Goal: Information Seeking & Learning: Find specific fact

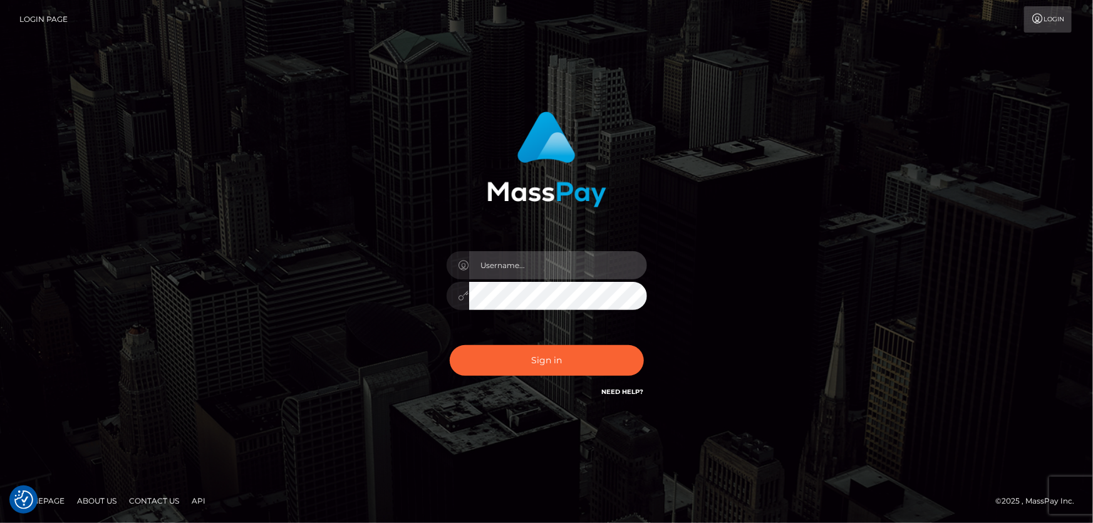
type input "Dan.Cirnat"
click at [643, 343] on div at bounding box center [531, 381] width 257 height 143
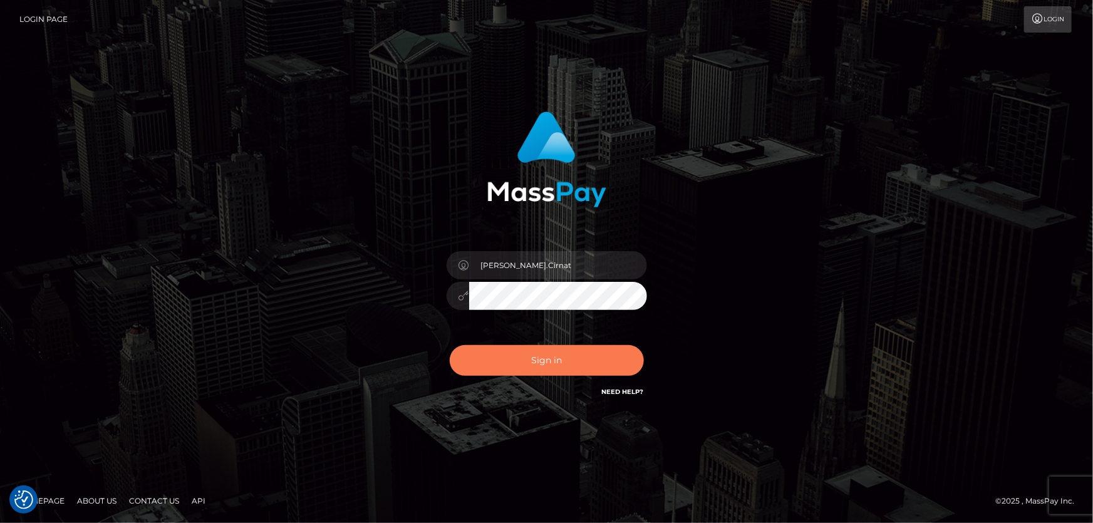
drag, startPoint x: 541, startPoint y: 347, endPoint x: 304, endPoint y: 340, distance: 237.5
click at [540, 348] on button "Sign in" at bounding box center [547, 360] width 194 height 31
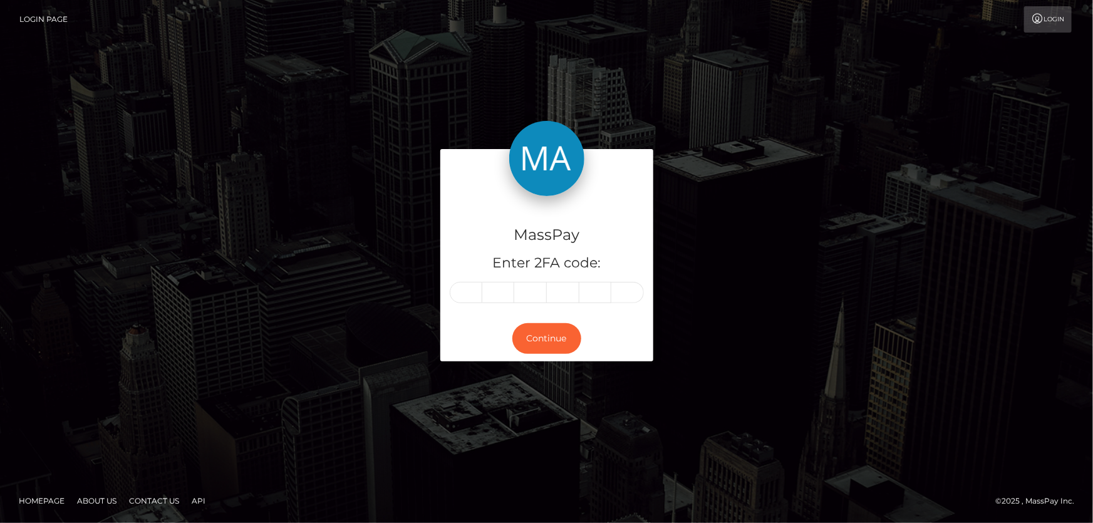
click at [479, 288] on input "text" at bounding box center [466, 292] width 33 height 21
type input "5"
type input "9"
type input "1"
type input "7"
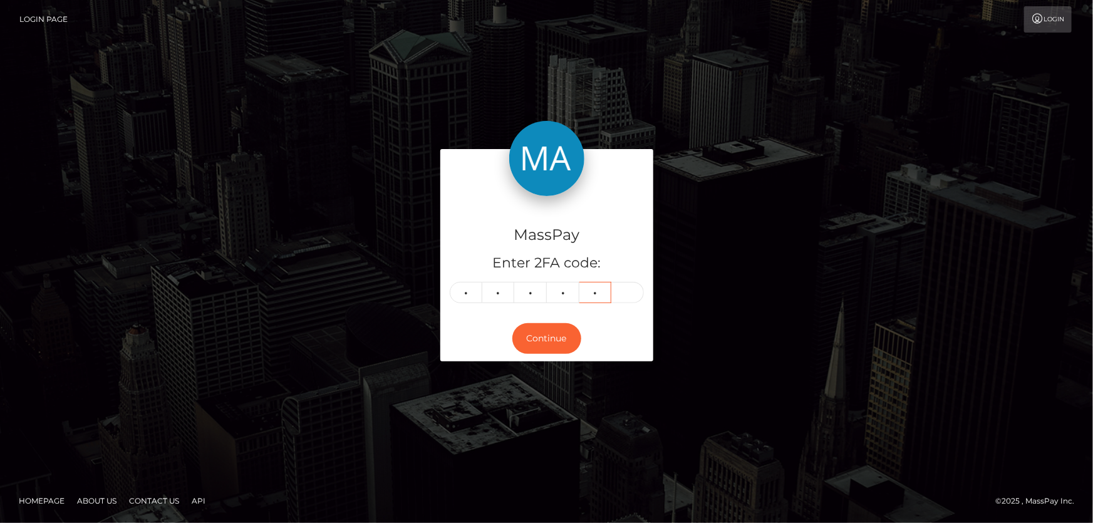
type input "9"
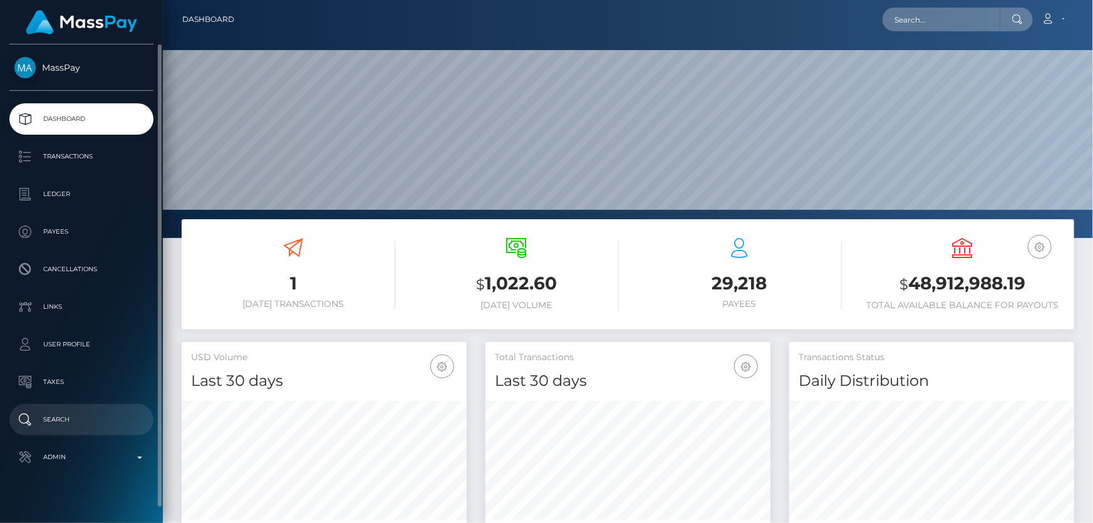
click at [99, 420] on p "Search" at bounding box center [81, 419] width 134 height 19
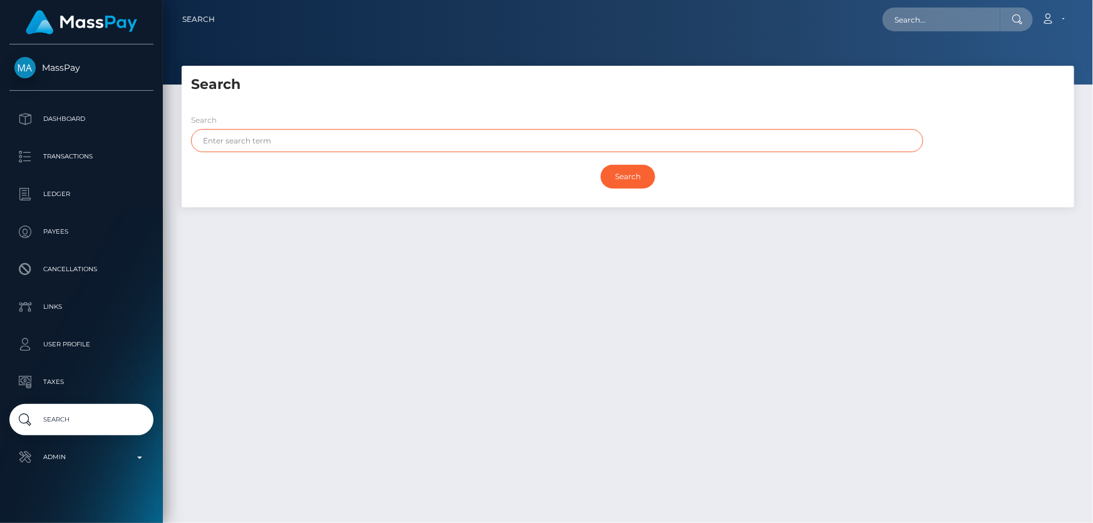
paste input "[PERSON_NAME]"
click at [621, 170] on input "Search" at bounding box center [628, 177] width 55 height 24
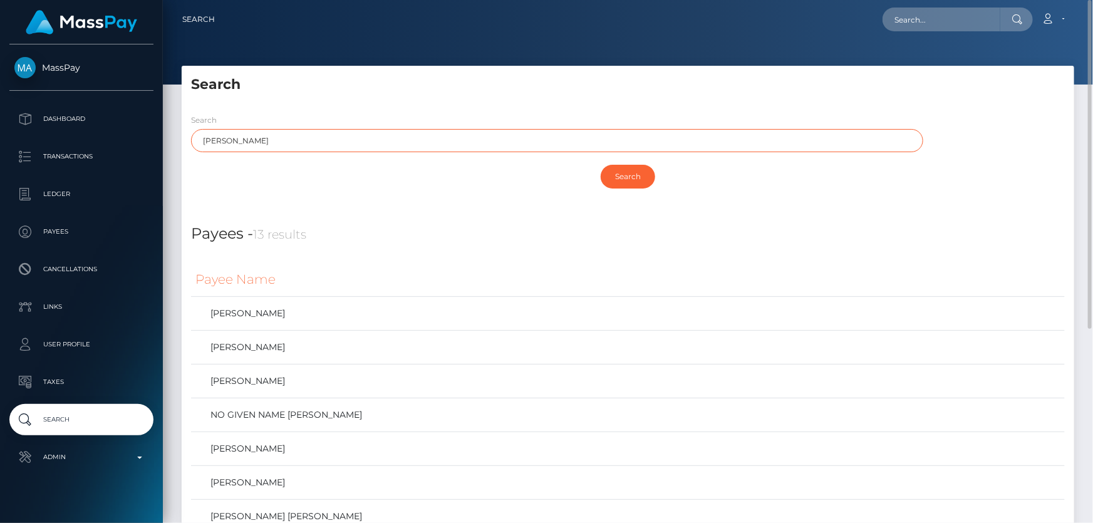
drag, startPoint x: 232, startPoint y: 140, endPoint x: 192, endPoint y: 145, distance: 40.4
click at [189, 144] on div "Search GURPREET Singh" at bounding box center [554, 135] width 744 height 45
paste input "MOHAMED ALY"
click at [625, 176] on input "Search" at bounding box center [628, 177] width 55 height 24
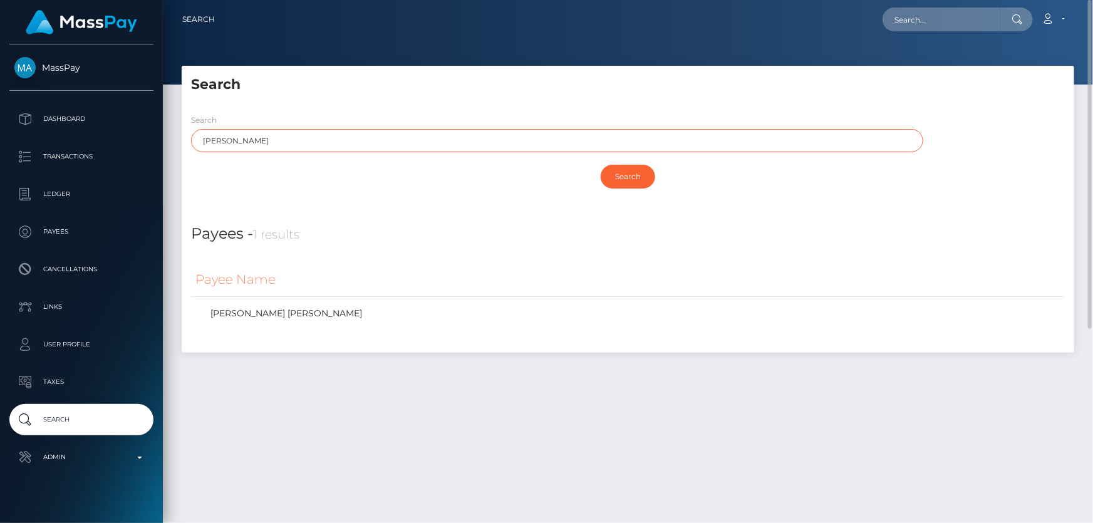
drag, startPoint x: 275, startPoint y: 140, endPoint x: 250, endPoint y: 139, distance: 25.1
click at [250, 139] on input "MOHAMED ALY" at bounding box center [557, 140] width 732 height 23
type input "MOHAMED"
click at [628, 179] on input "Search" at bounding box center [628, 177] width 55 height 24
click at [625, 172] on input "Search" at bounding box center [628, 177] width 55 height 24
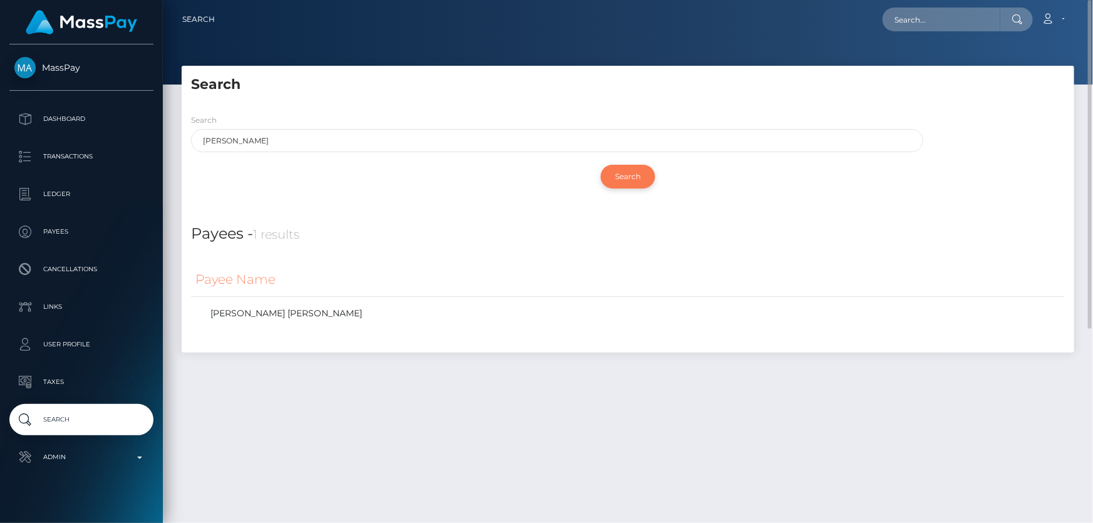
click at [619, 179] on input "Search" at bounding box center [628, 177] width 55 height 24
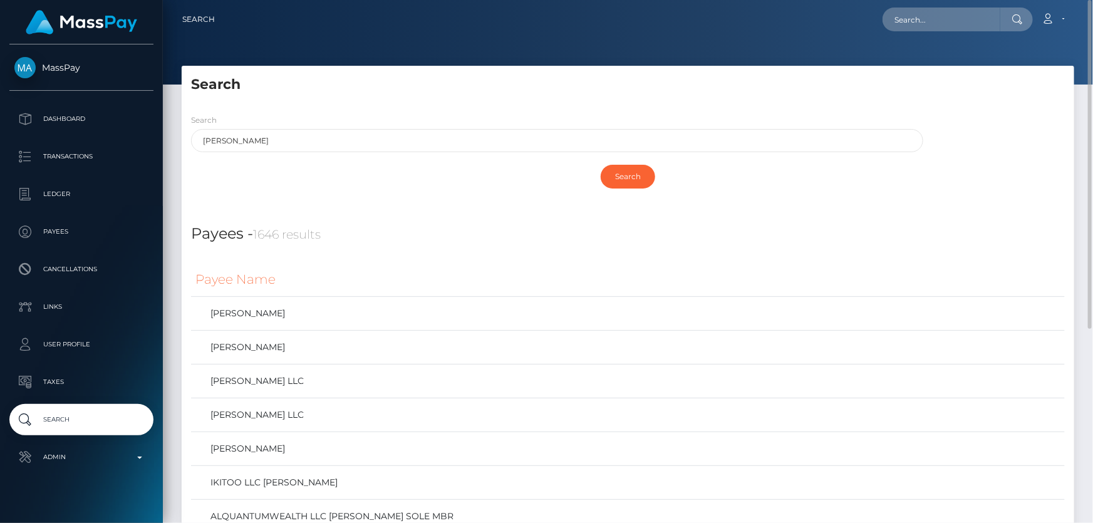
click at [408, 167] on div "Search" at bounding box center [628, 177] width 874 height 36
drag, startPoint x: 258, startPoint y: 140, endPoint x: 167, endPoint y: 163, distance: 94.4
paste input "MOHAMED ALY"
drag, startPoint x: 246, startPoint y: 141, endPoint x: 182, endPoint y: 163, distance: 67.6
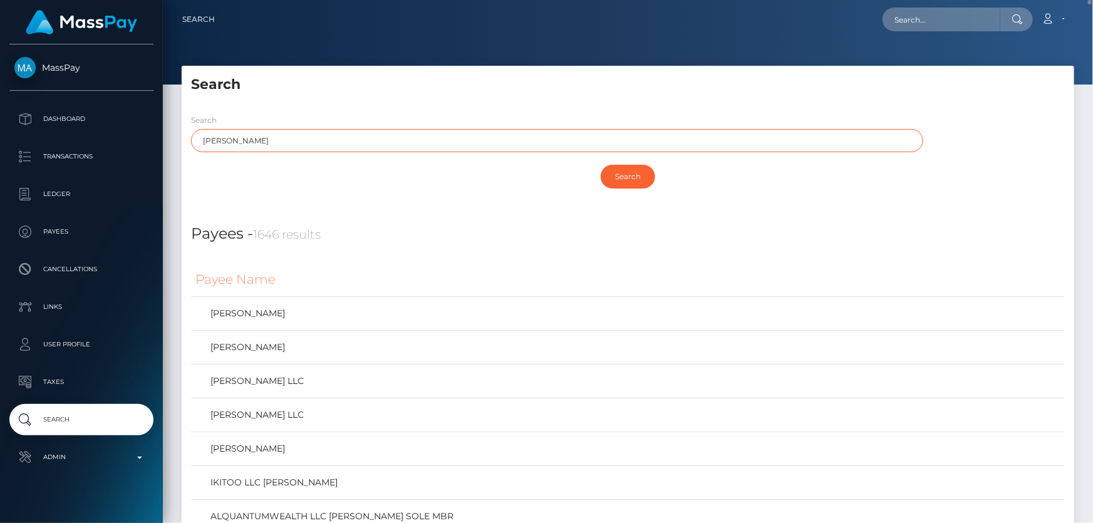
click at [186, 162] on div "Search MOHAMED ALY Search" at bounding box center [628, 155] width 893 height 103
type input "ALY"
click at [601, 165] on input "Search" at bounding box center [628, 177] width 55 height 24
click at [626, 174] on input "Search" at bounding box center [628, 177] width 55 height 24
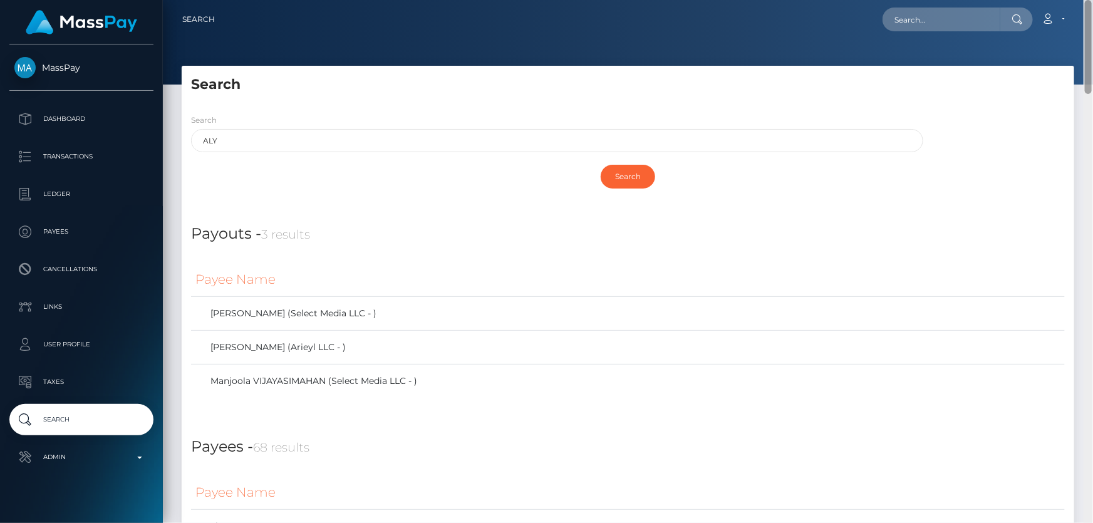
drag, startPoint x: 1089, startPoint y: 401, endPoint x: 1083, endPoint y: -11, distance: 412.3
click at [1083, 0] on html "MassPay Dashboard Transactions Ledger Payees Cancellations Links" at bounding box center [546, 261] width 1093 height 523
paste input "1349148189"
type input "1349148189"
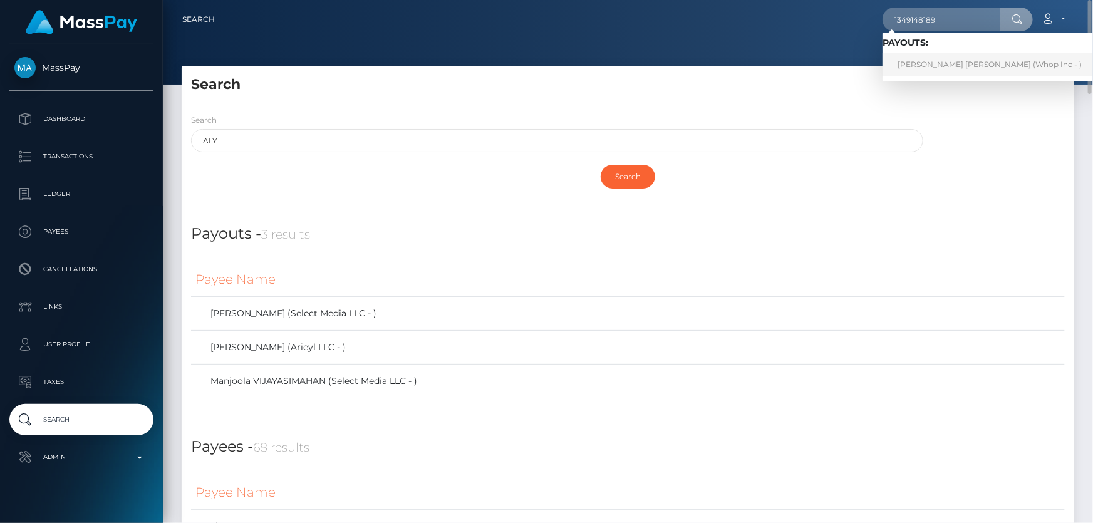
click at [947, 63] on link "JODY-ANN ELIXA PORTER (Whop Inc - )" at bounding box center [990, 64] width 214 height 23
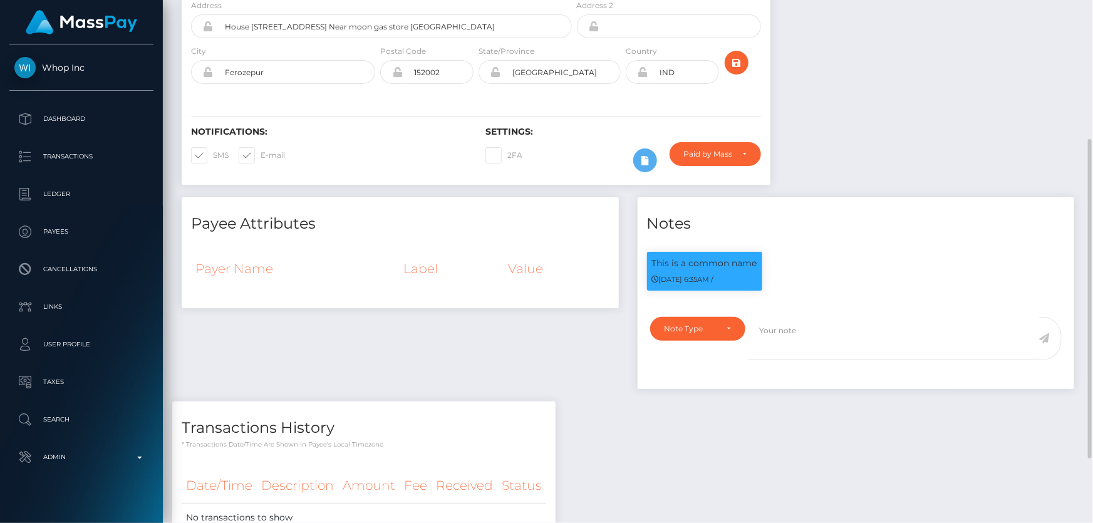
scroll to position [333, 0]
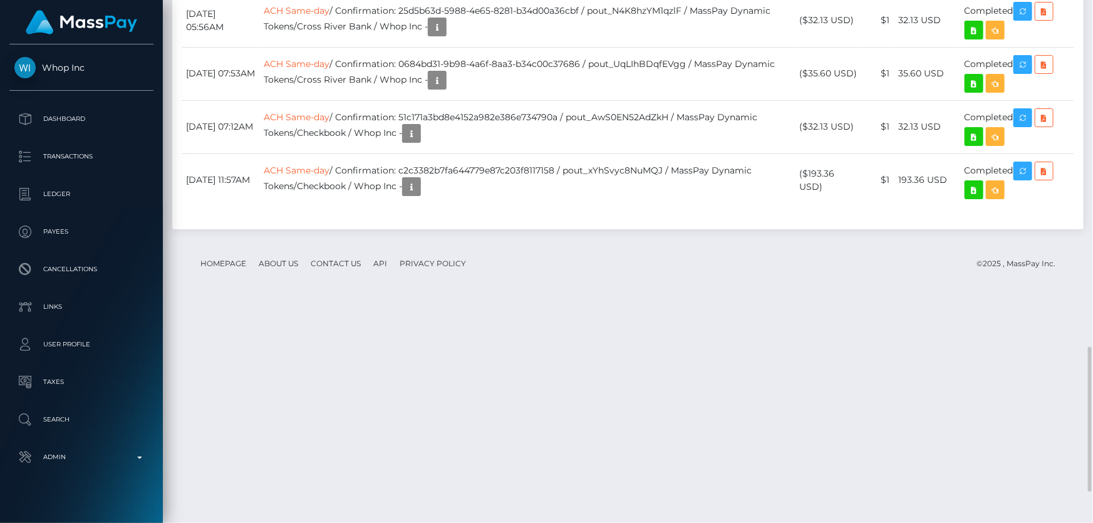
scroll to position [1366, 0]
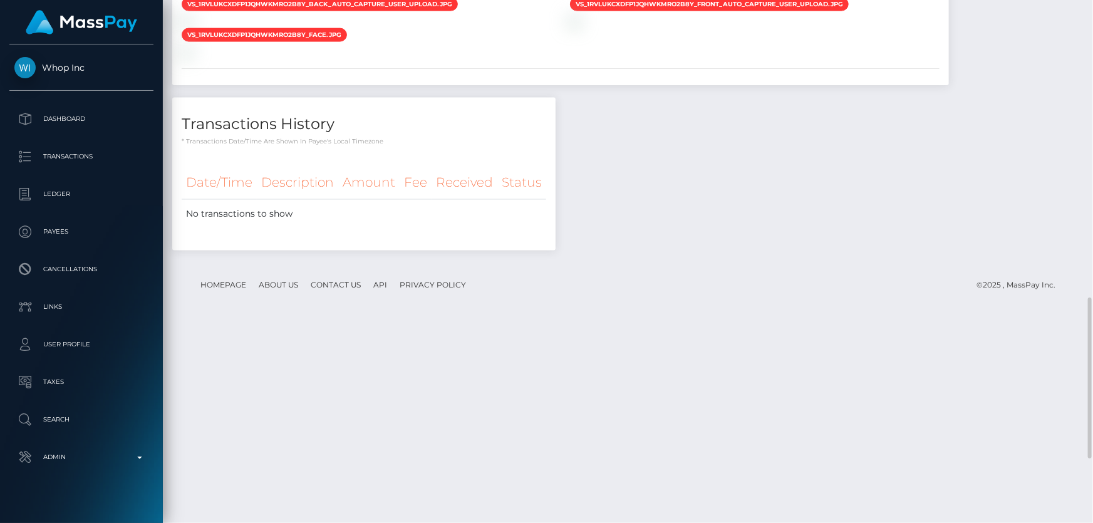
scroll to position [1178, 0]
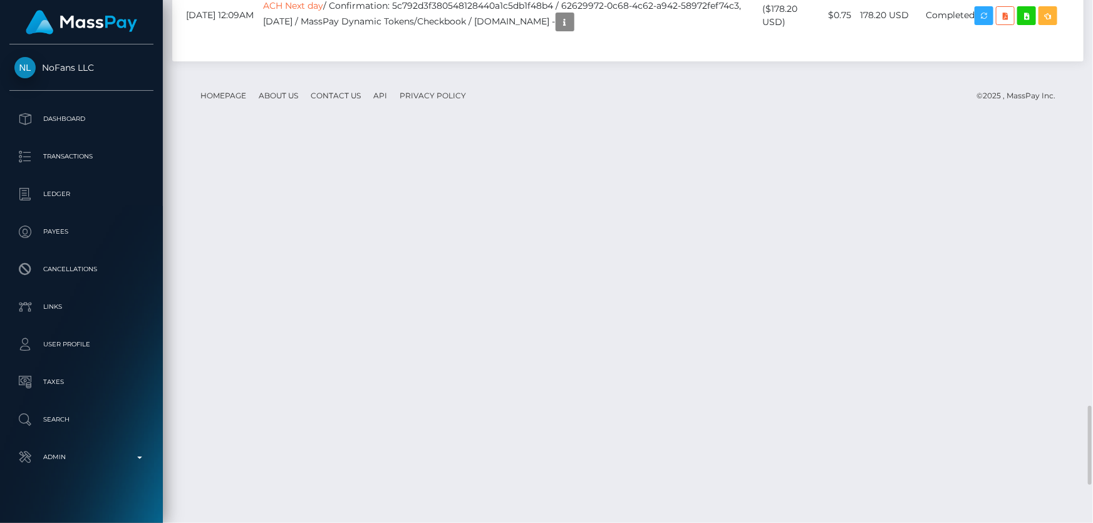
scroll to position [2904, 0]
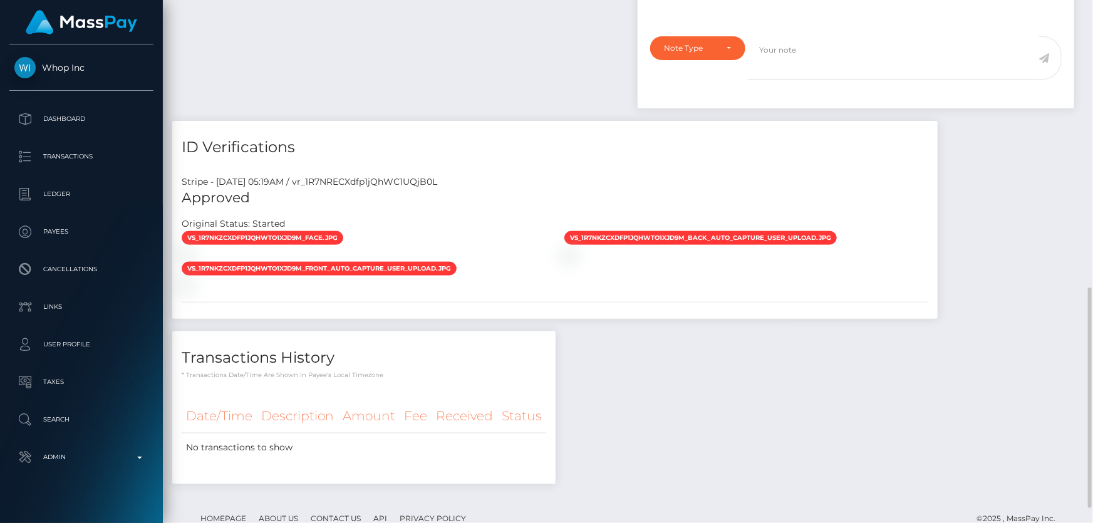
scroll to position [719, 0]
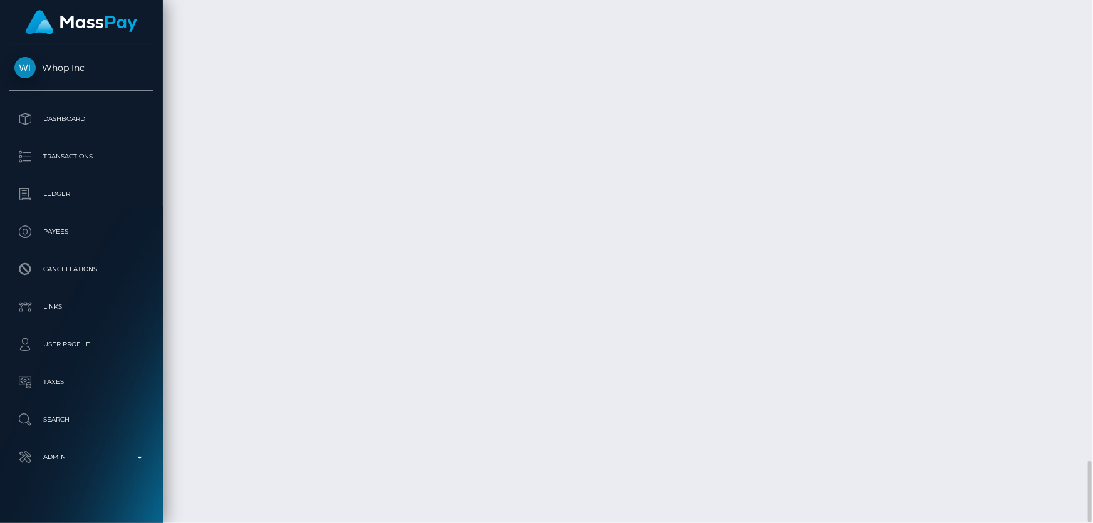
scroll to position [3939, 0]
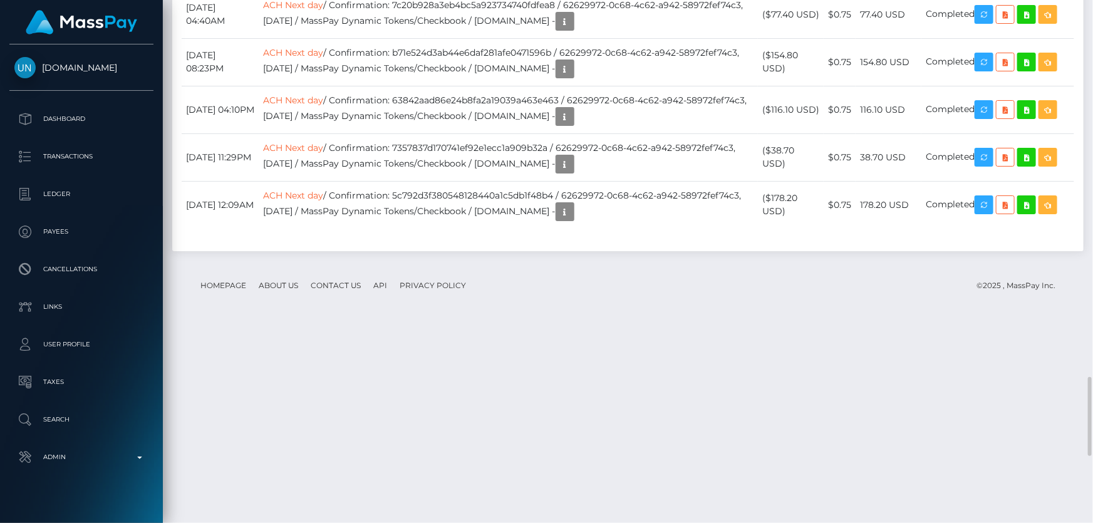
scroll to position [2790, 0]
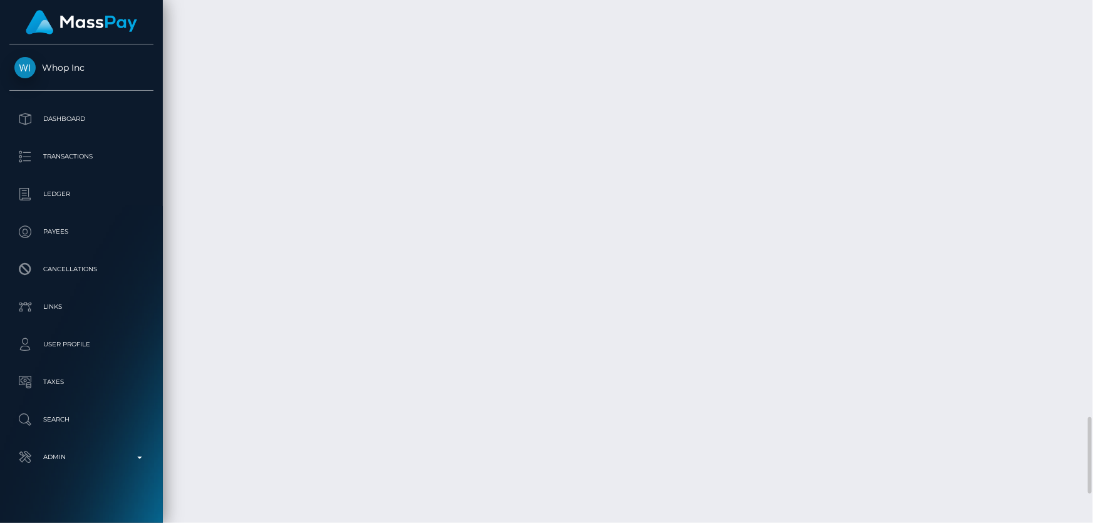
scroll to position [3050, 0]
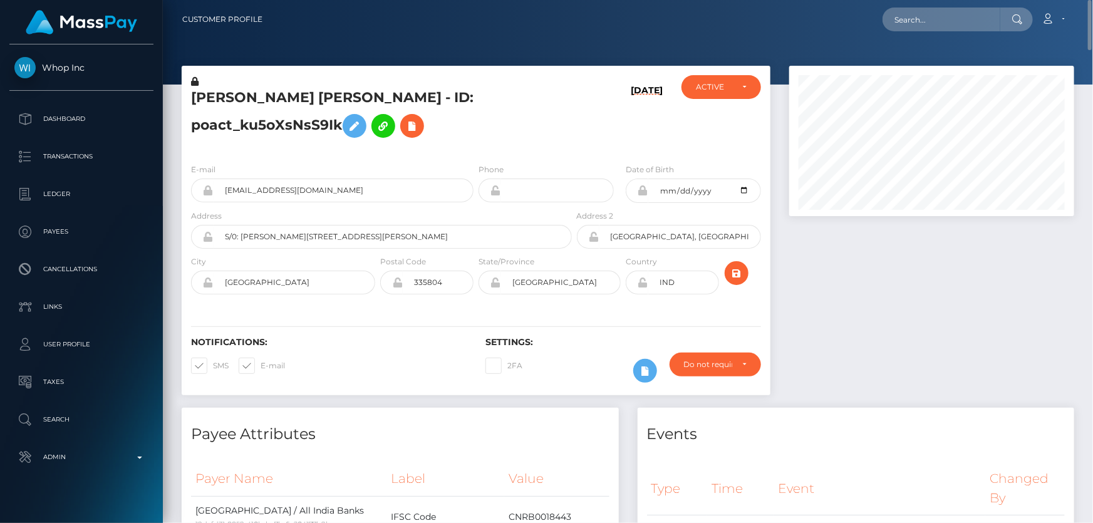
click at [408, 161] on div "E-mail guriyt2062005@gmail.com Phone 2005-06-20" at bounding box center [476, 229] width 589 height 153
drag, startPoint x: 352, startPoint y: 185, endPoint x: 221, endPoint y: 185, distance: 131.6
click at [221, 185] on input "[EMAIL_ADDRESS][DOMAIN_NAME]" at bounding box center [344, 191] width 260 height 24
paste input "[EMAIL_ADDRESS][DOMAIN_NAME]"
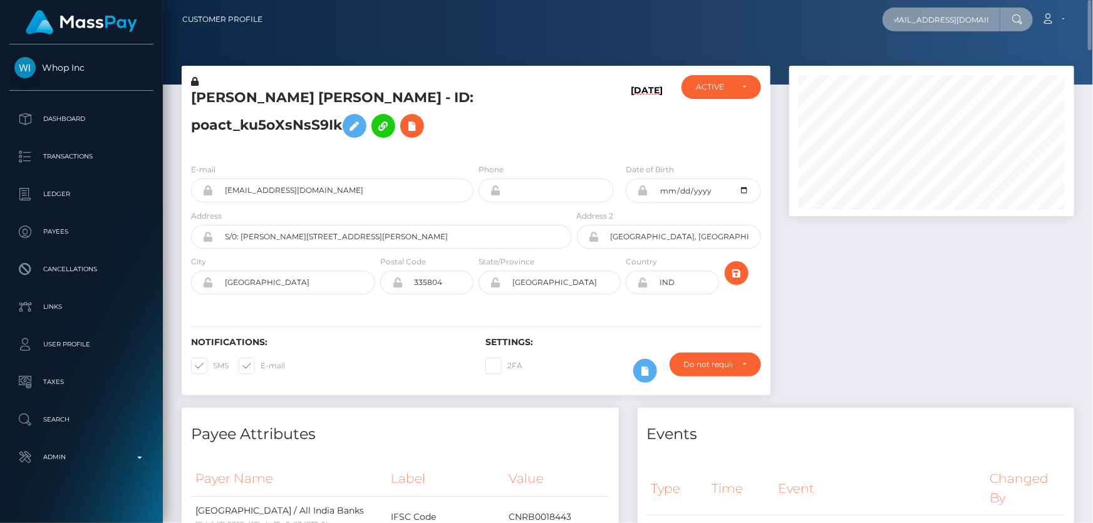
type input "[EMAIL_ADDRESS][DOMAIN_NAME]"
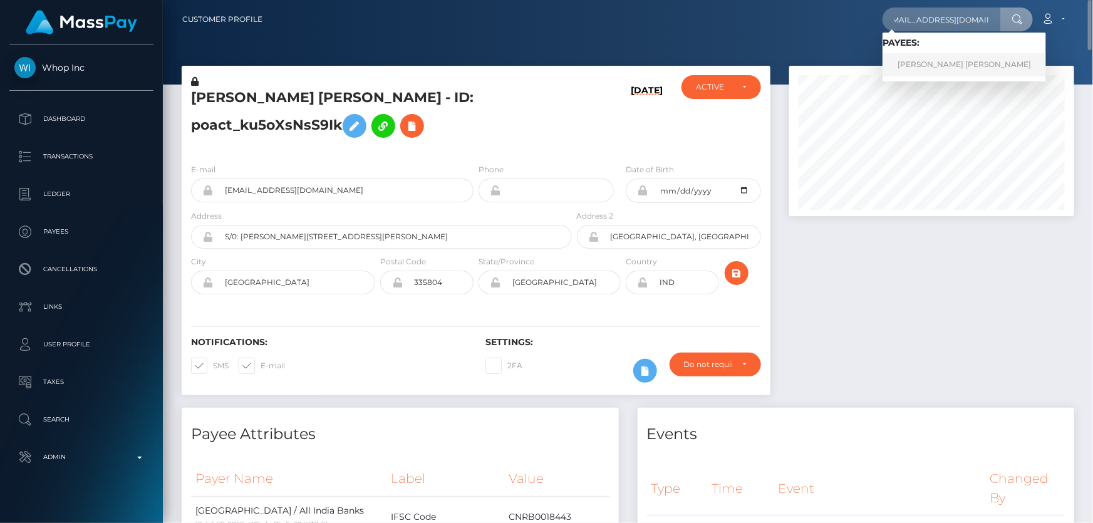
click at [921, 66] on link "GURPREET SINGH Singh" at bounding box center [965, 64] width 164 height 23
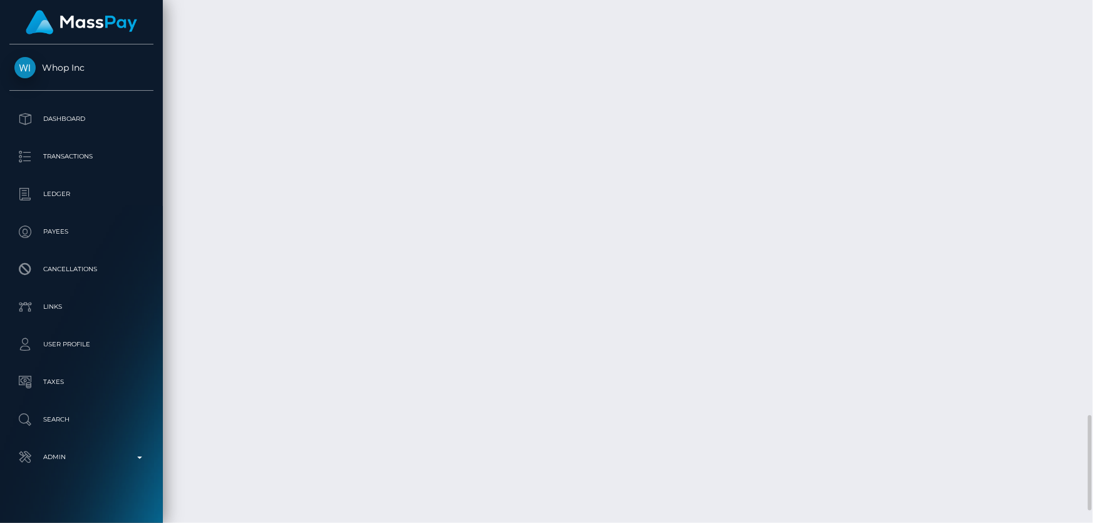
scroll to position [2347, 0]
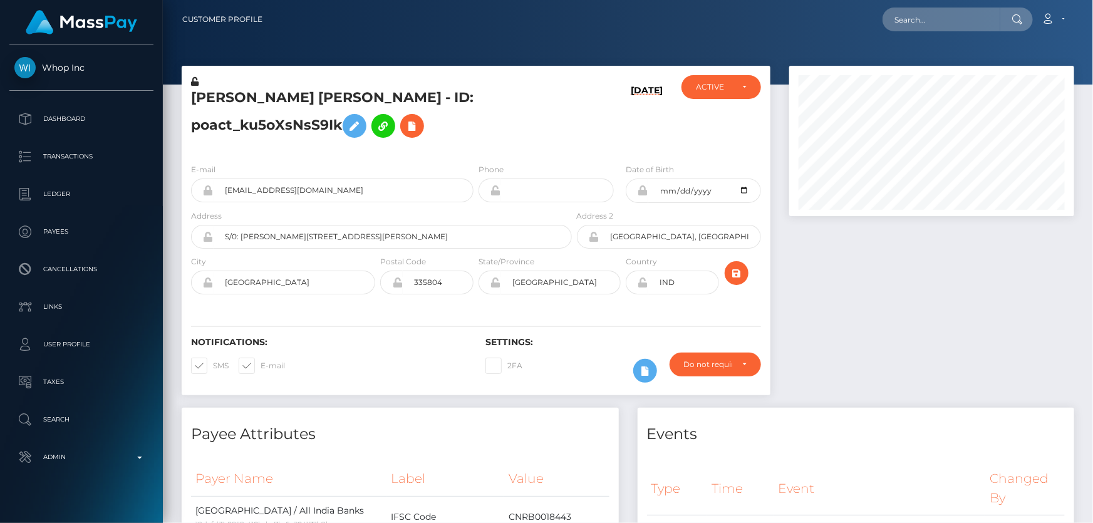
scroll to position [150, 284]
click at [370, 132] on h5 "GURPREET SINGH Singh - ID: poact_ku5oXsNsS9Ik" at bounding box center [378, 116] width 374 height 56
click at [347, 124] on icon at bounding box center [354, 126] width 15 height 16
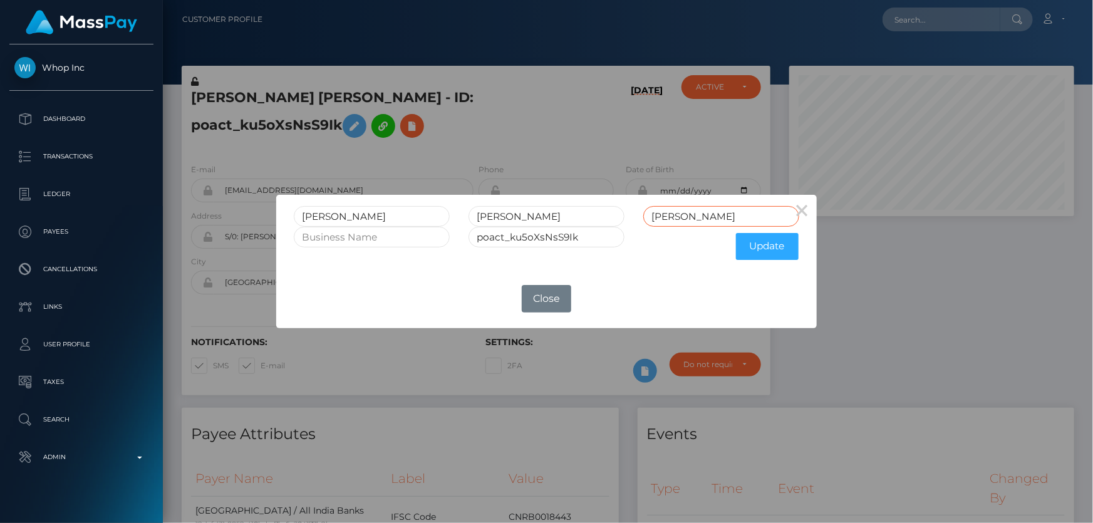
drag, startPoint x: 683, startPoint y: 214, endPoint x: 562, endPoint y: 239, distance: 123.4
click at [562, 239] on form "GURPREET SINGH Singh poact_ku5oXsNsS9Ik Update" at bounding box center [546, 236] width 505 height 60
drag, startPoint x: 517, startPoint y: 213, endPoint x: 459, endPoint y: 215, distance: 57.7
click at [459, 215] on div "SINGH" at bounding box center [546, 216] width 175 height 21
paste input "SINGH"
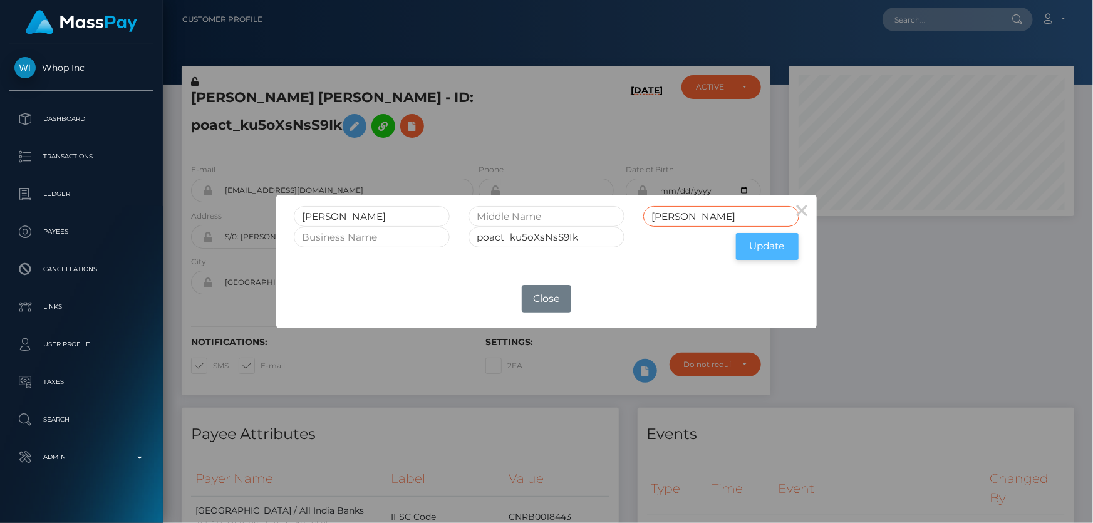
type input "SINGH"
click at [767, 250] on button "Update" at bounding box center [767, 246] width 63 height 27
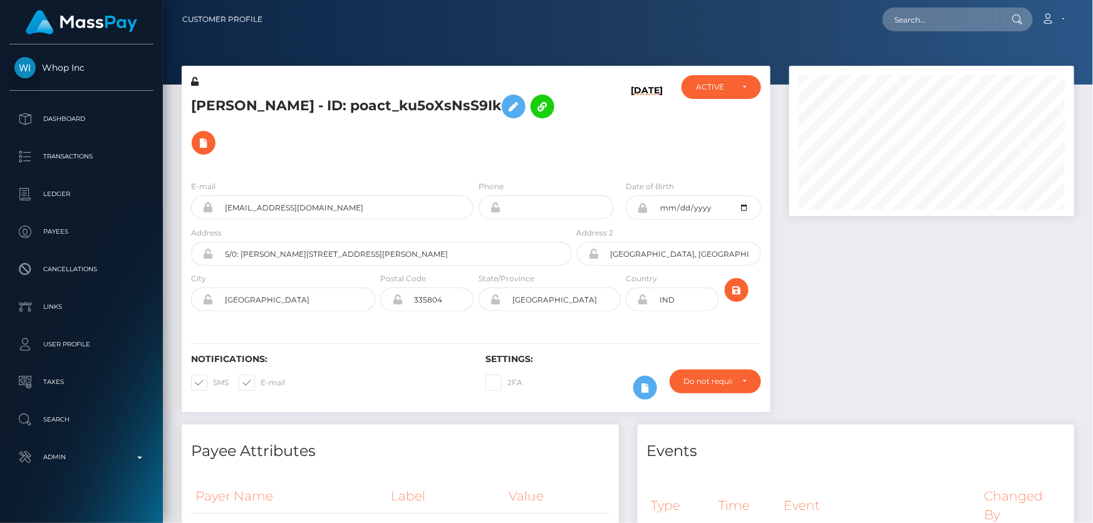
scroll to position [150, 284]
click at [359, 141] on h5 "GURPREET SINGH - ID: poact_ku5oXsNsS9Ik" at bounding box center [378, 124] width 374 height 73
click at [195, 81] on icon at bounding box center [195, 81] width 8 height 9
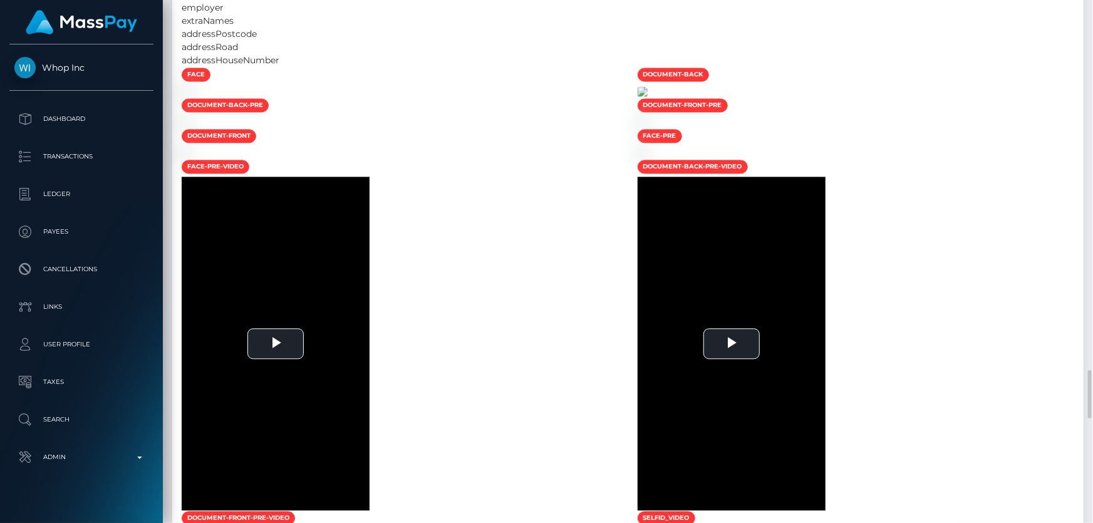
scroll to position [1594, 0]
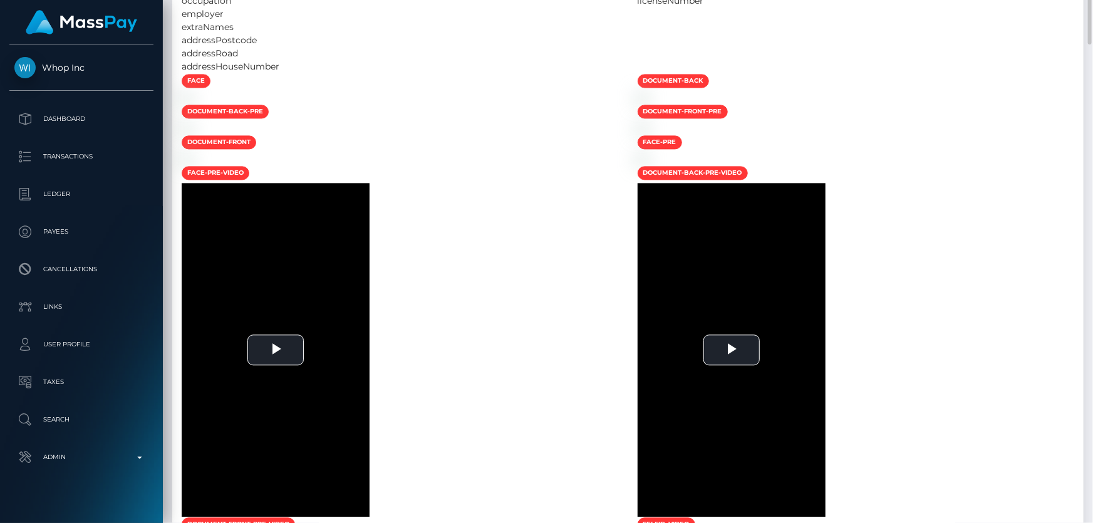
scroll to position [1018, 0]
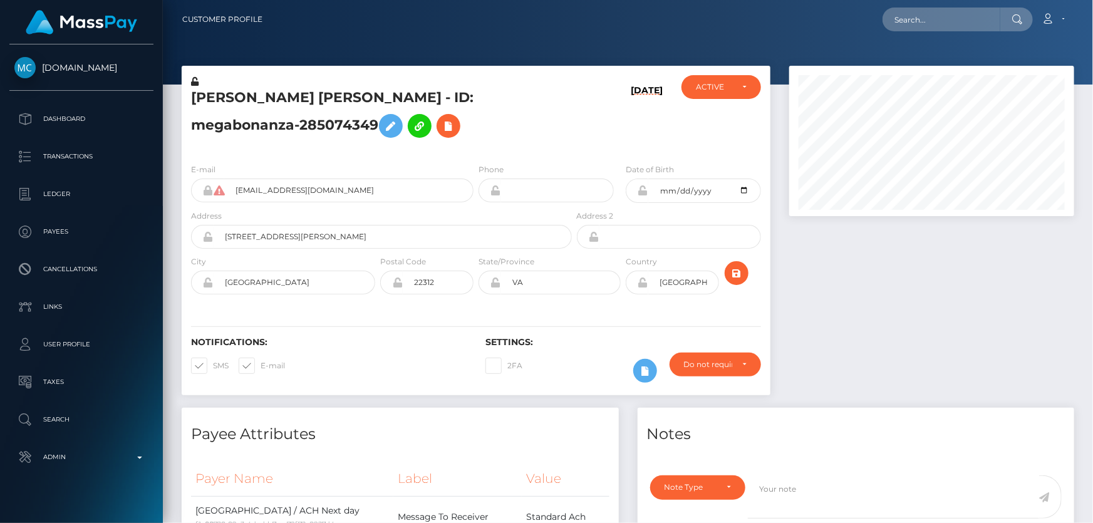
scroll to position [150, 284]
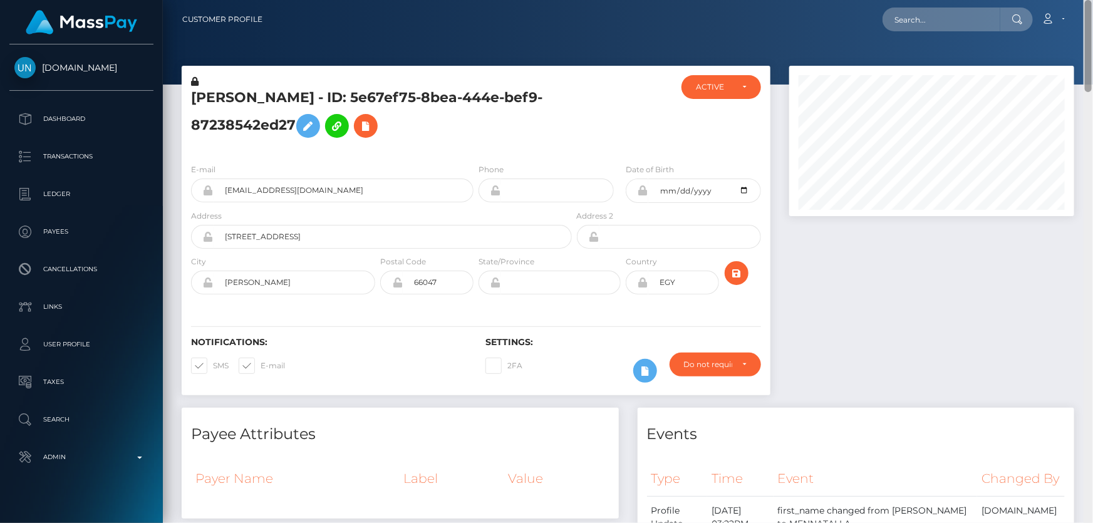
drag, startPoint x: 1088, startPoint y: 455, endPoint x: 1091, endPoint y: 18, distance: 437.3
click at [1091, 18] on div "Customer Profile Loading... Loading..." at bounding box center [628, 261] width 930 height 523
paste input "cd96195d-0e01-47ce-9c42-02221119a78a"
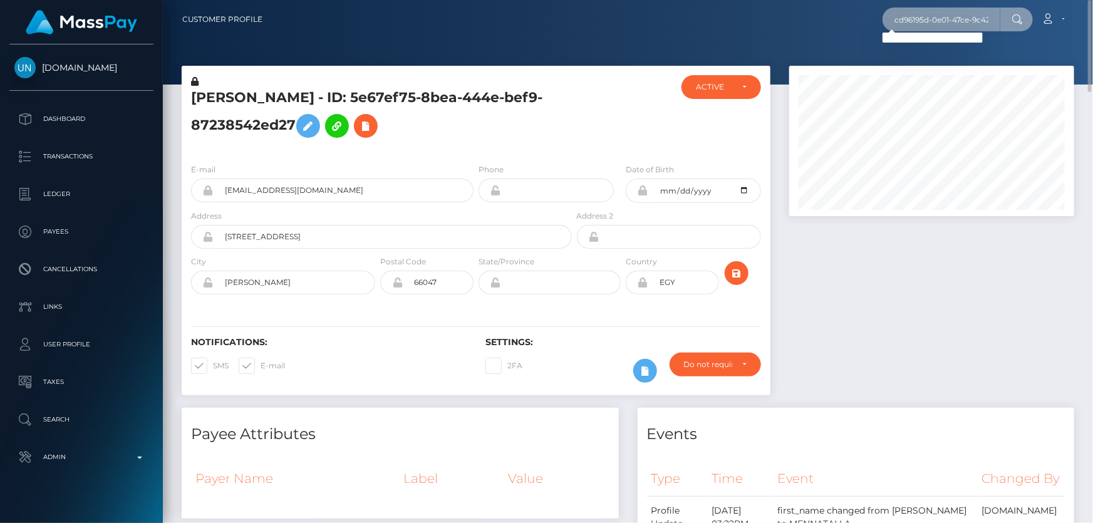
click at [908, 21] on input "cd96195d-0e01-47ce-9c42-02221119a78a" at bounding box center [942, 20] width 118 height 24
paste input "d8d092b0-3ed7-4c84-bf2f-bcf6c6cd693d"
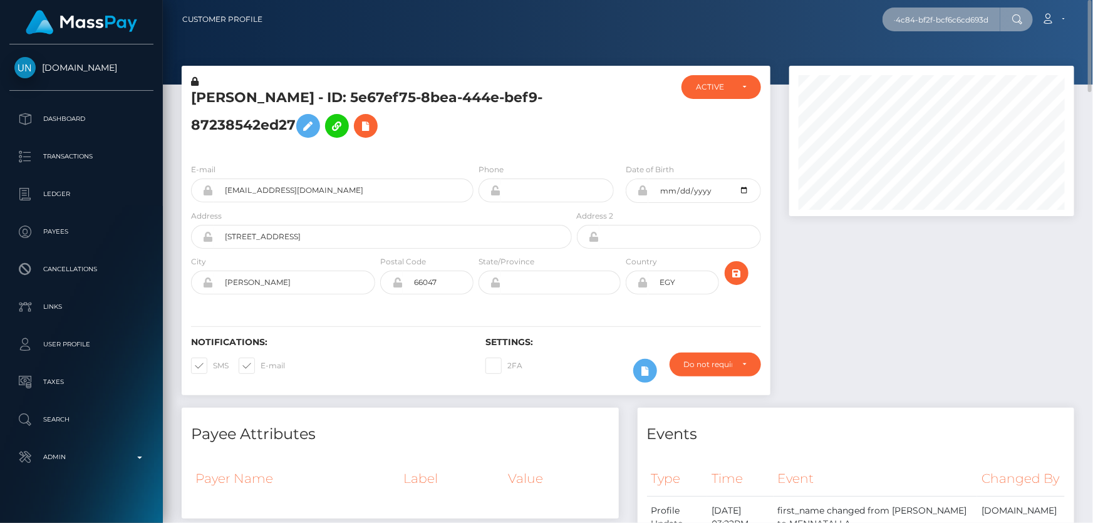
type input "d8d092b0-3ed7-4c84-bf2f-bcf6c6cd693d"
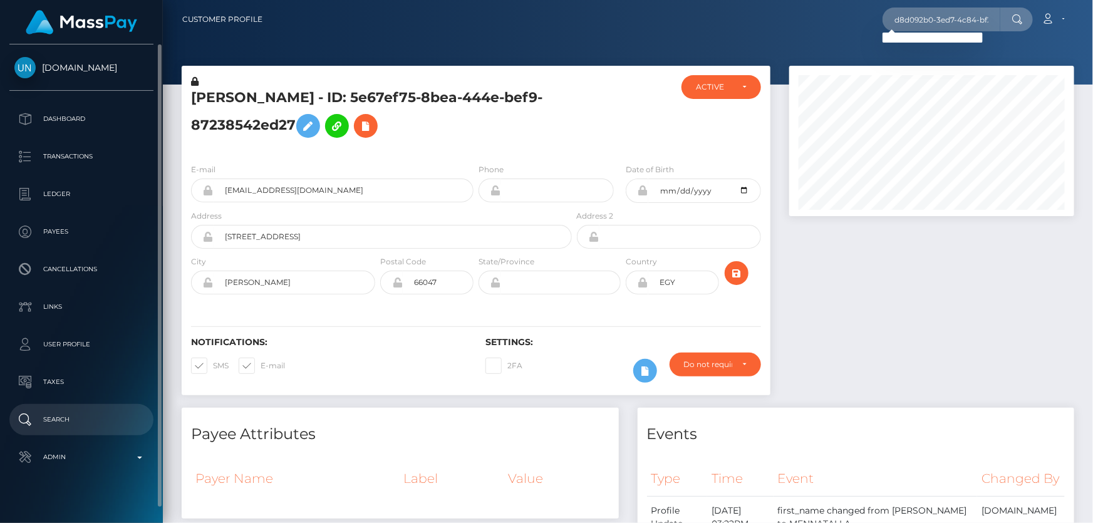
click at [78, 416] on p "Search" at bounding box center [81, 419] width 134 height 19
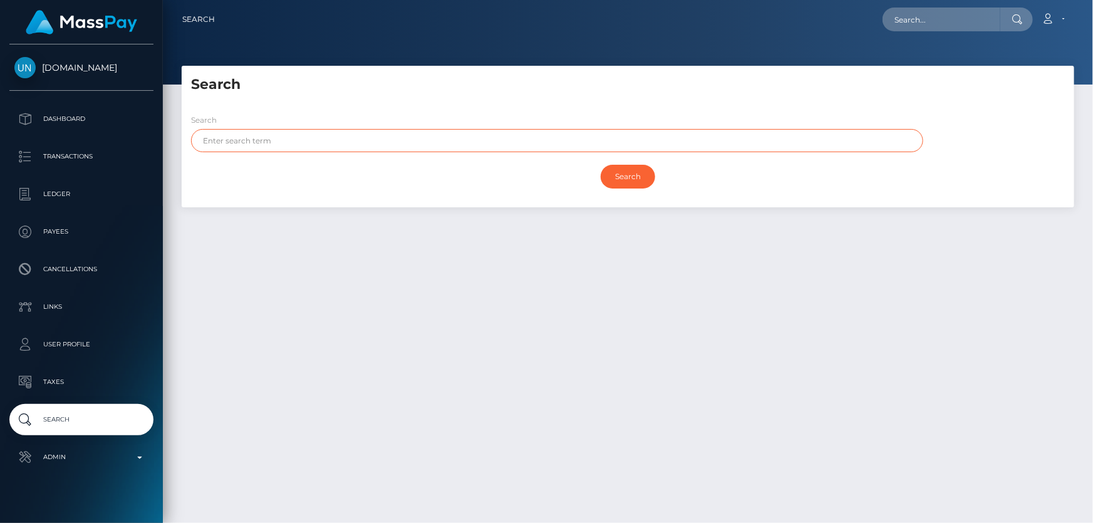
paste input "[PERSON_NAME]"
click at [635, 179] on input "Search" at bounding box center [628, 177] width 55 height 24
drag, startPoint x: 285, startPoint y: 140, endPoint x: 396, endPoint y: 143, distance: 111.0
click at [396, 143] on input "[PERSON_NAME]" at bounding box center [557, 140] width 732 height 23
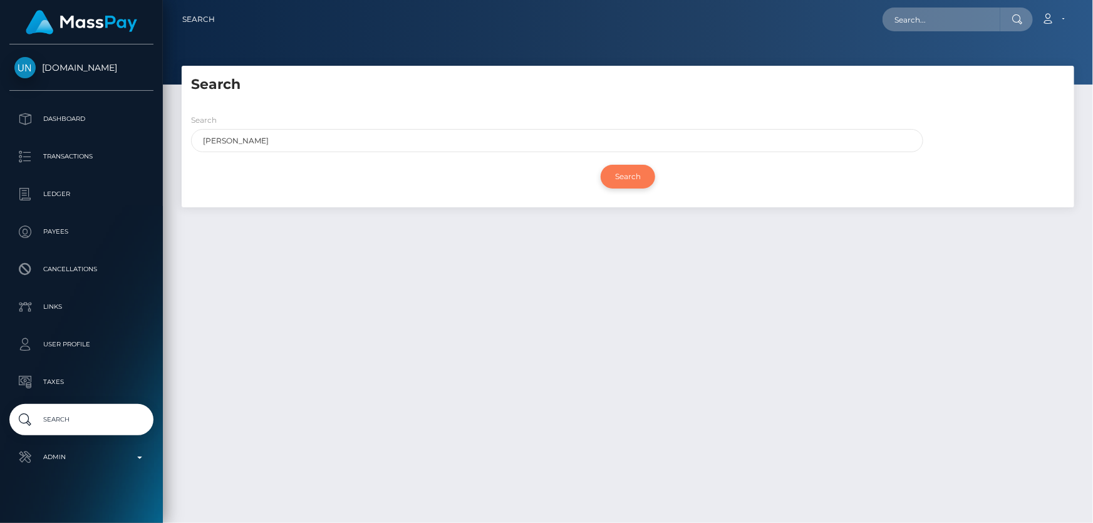
click at [611, 179] on input "Search" at bounding box center [628, 177] width 55 height 24
drag, startPoint x: 249, startPoint y: 137, endPoint x: 182, endPoint y: 140, distance: 66.5
click at [182, 140] on div "Search [PERSON_NAME]" at bounding box center [554, 135] width 744 height 45
paste input "[PERSON_NAME]"
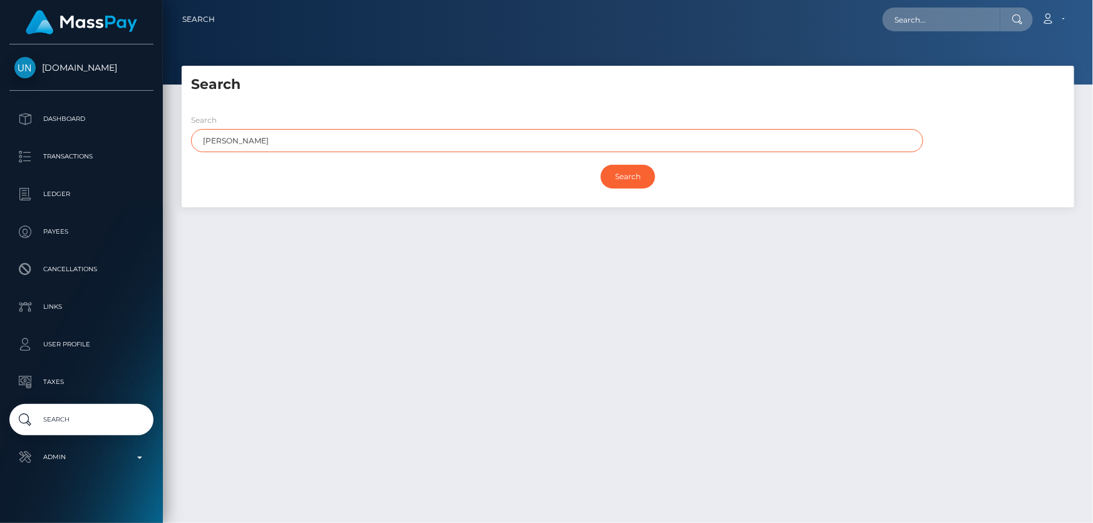
drag, startPoint x: 316, startPoint y: 137, endPoint x: 459, endPoint y: 137, distance: 142.8
click at [459, 137] on input "[PERSON_NAME]" at bounding box center [557, 140] width 732 height 23
click at [601, 165] on input "Search" at bounding box center [628, 177] width 55 height 24
click at [625, 177] on input "Search" at bounding box center [628, 177] width 55 height 24
click at [321, 140] on input "[PERSON_NAME]" at bounding box center [557, 140] width 732 height 23
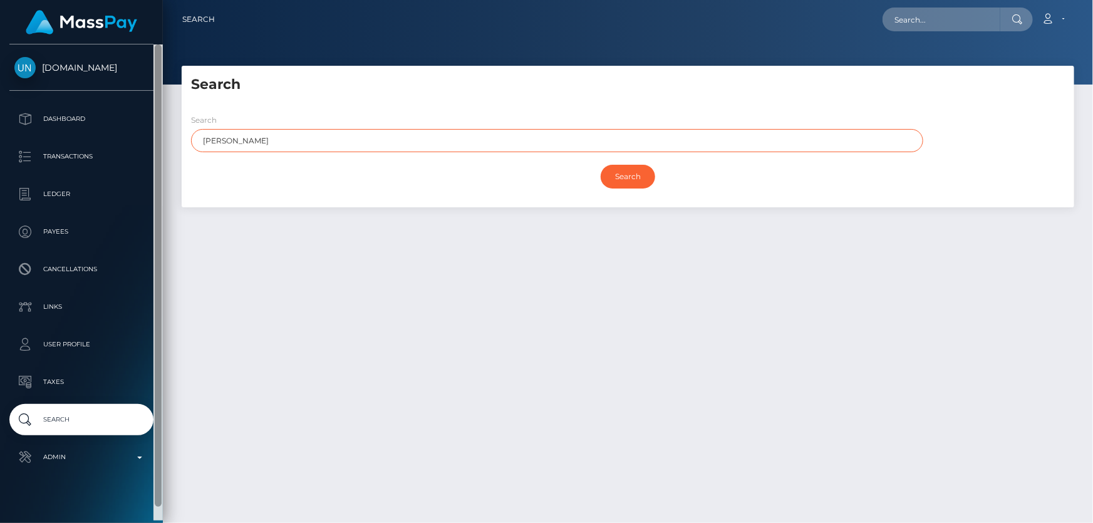
drag, startPoint x: 246, startPoint y: 138, endPoint x: 154, endPoint y: 156, distance: 93.3
click at [155, 155] on div "[DOMAIN_NAME] Dashboard Transactions Ledger Payees" at bounding box center [546, 261] width 1093 height 523
type input "[PERSON_NAME]"
click at [601, 165] on input "Search" at bounding box center [628, 177] width 55 height 24
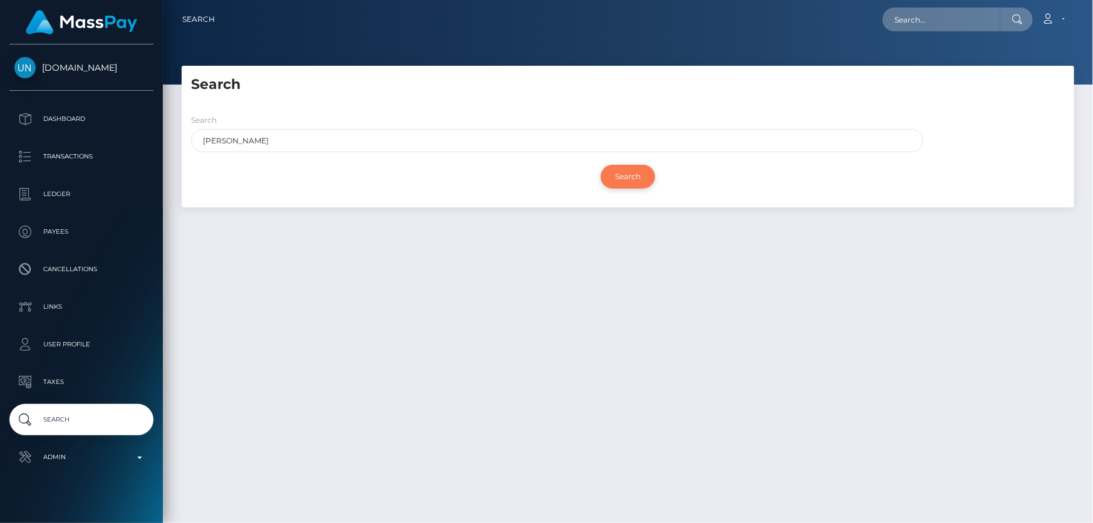
click at [615, 172] on input "Search" at bounding box center [628, 177] width 55 height 24
paste input "[PERSON_NAME]"
type input "[PERSON_NAME]"
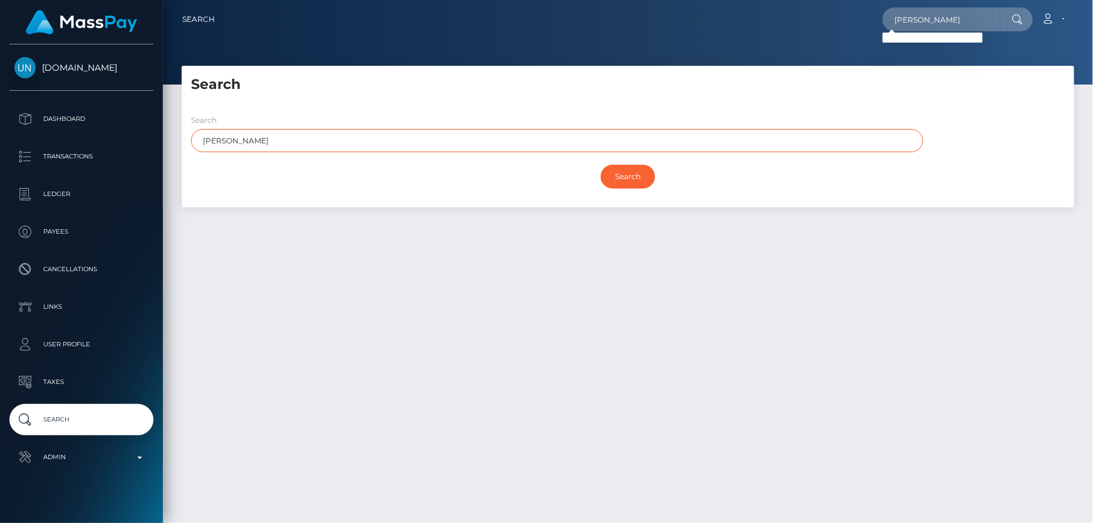
drag, startPoint x: 283, startPoint y: 141, endPoint x: 179, endPoint y: 159, distance: 105.6
click at [179, 159] on div "Search Search [PERSON_NAME] Search Payouts - 0 results Payee Name" at bounding box center [628, 143] width 912 height 154
paste input "[PERSON_NAME]"
drag, startPoint x: 347, startPoint y: 138, endPoint x: 409, endPoint y: 134, distance: 62.2
click at [439, 142] on input "[PERSON_NAME]" at bounding box center [557, 140] width 732 height 23
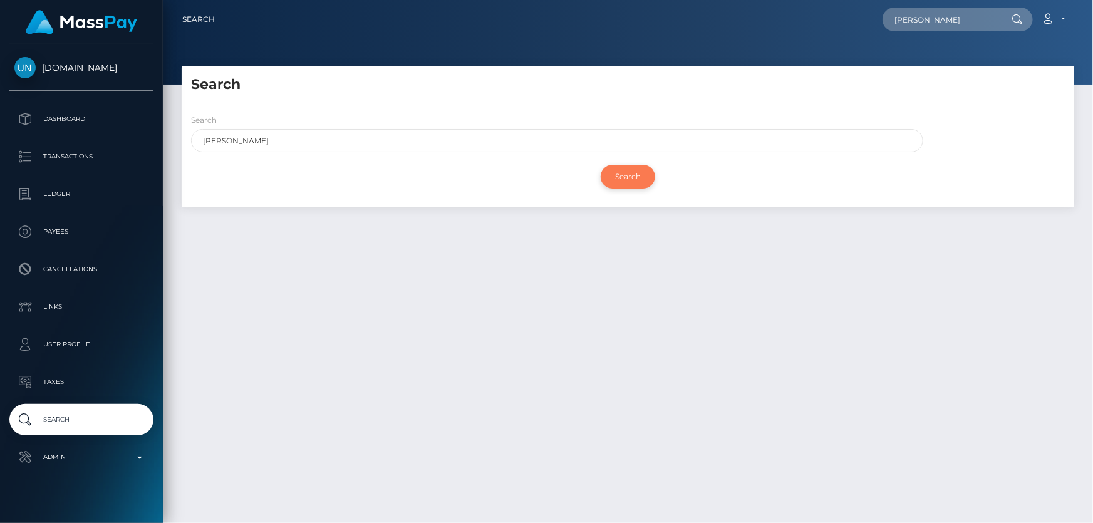
click at [616, 173] on input "Search" at bounding box center [628, 177] width 55 height 24
click at [608, 175] on input "Search" at bounding box center [628, 177] width 55 height 24
drag, startPoint x: 242, startPoint y: 140, endPoint x: 191, endPoint y: 143, distance: 51.5
click at [191, 143] on input "[PERSON_NAME] [PERSON_NAME]" at bounding box center [557, 140] width 732 height 23
drag, startPoint x: 244, startPoint y: 143, endPoint x: 132, endPoint y: 175, distance: 116.8
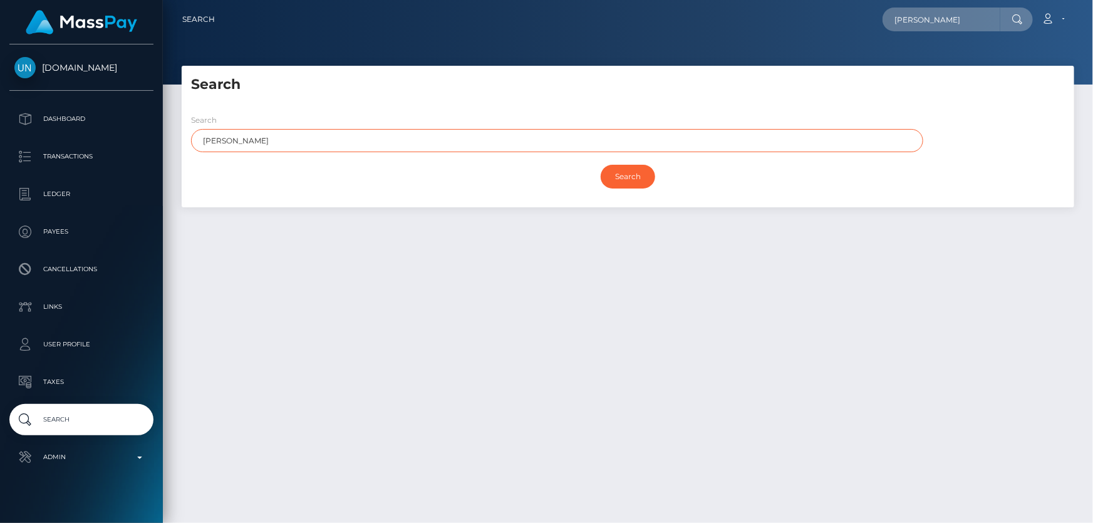
click at [173, 152] on div "Search Search MOHAMED HESHAM AHMED MAHER Search Payouts - 0 results Payee Name …" at bounding box center [628, 143] width 912 height 154
click at [615, 179] on input "Search" at bounding box center [628, 177] width 55 height 24
drag, startPoint x: 306, startPoint y: 141, endPoint x: 184, endPoint y: 142, distance: 122.8
click at [184, 142] on div "Search HESHAM AHMED MAHER" at bounding box center [554, 135] width 744 height 45
paste input "18T23:58:41.906392"
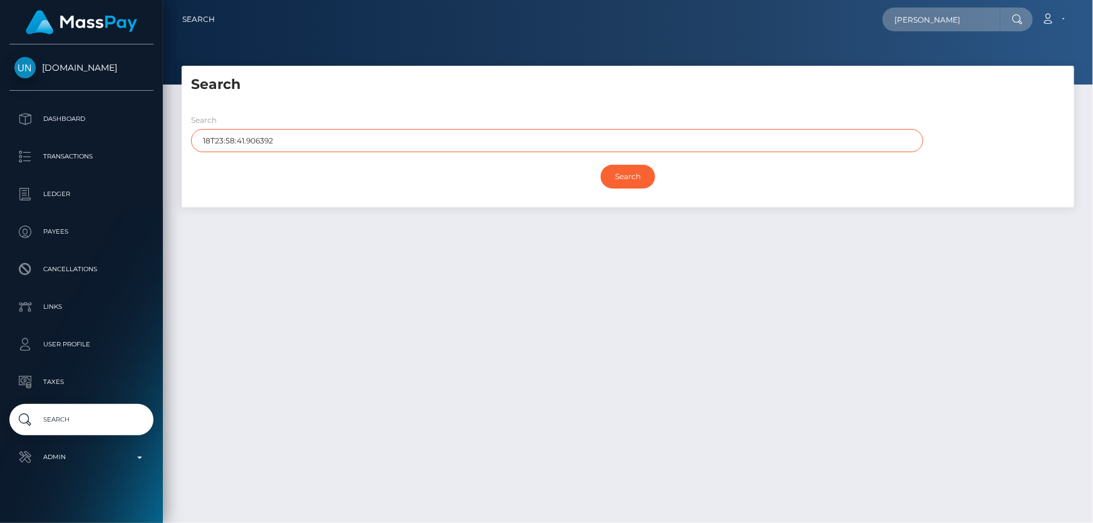
type input "18T23:58:41.906392"
click at [601, 165] on input "Search" at bounding box center [628, 177] width 55 height 24
click at [611, 175] on input "Search" at bounding box center [628, 177] width 55 height 24
click at [938, 18] on input "MOHAMED HESHAM AHMED MAHER ALY" at bounding box center [942, 20] width 118 height 24
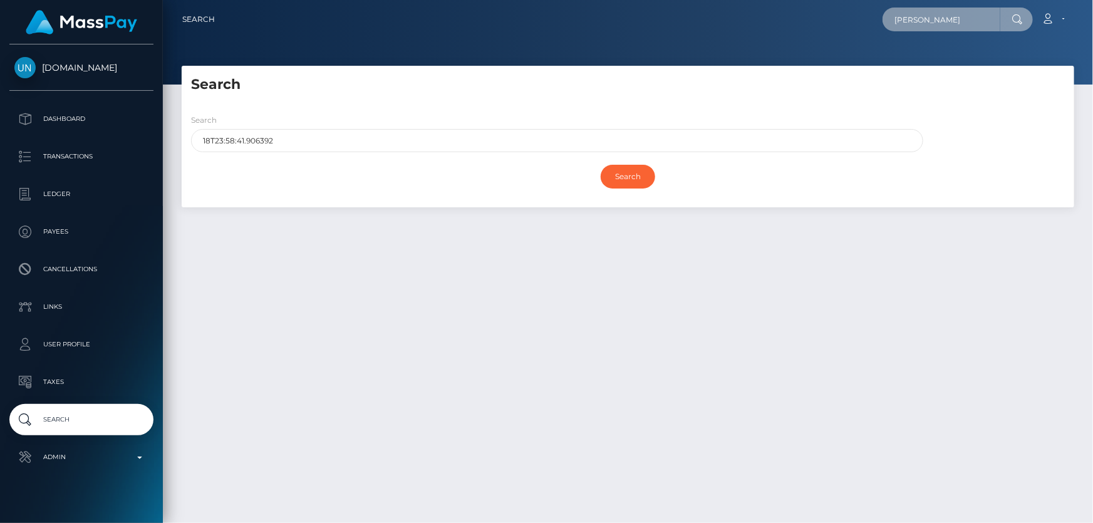
click at [938, 18] on input "MOHAMED HESHAM AHMED MAHER ALY" at bounding box center [942, 20] width 118 height 24
paste input "18T23:58:41.906392"
click at [920, 17] on input "18T23:58:41.906392" at bounding box center [942, 20] width 118 height 24
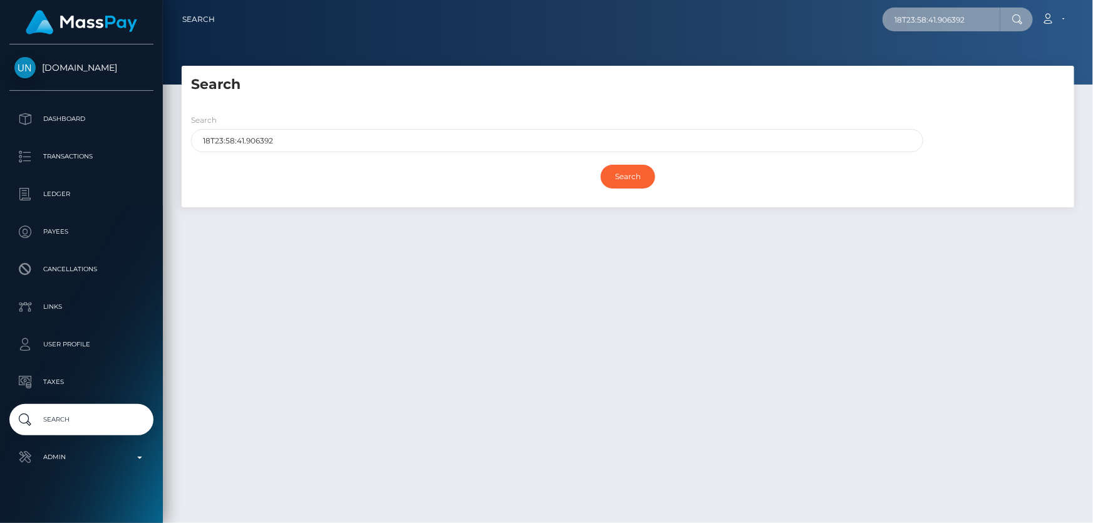
paste input "TR410014300000000017048729"
click at [933, 10] on input "TR410014300000000017048729" at bounding box center [942, 20] width 118 height 24
paste input "u703641"
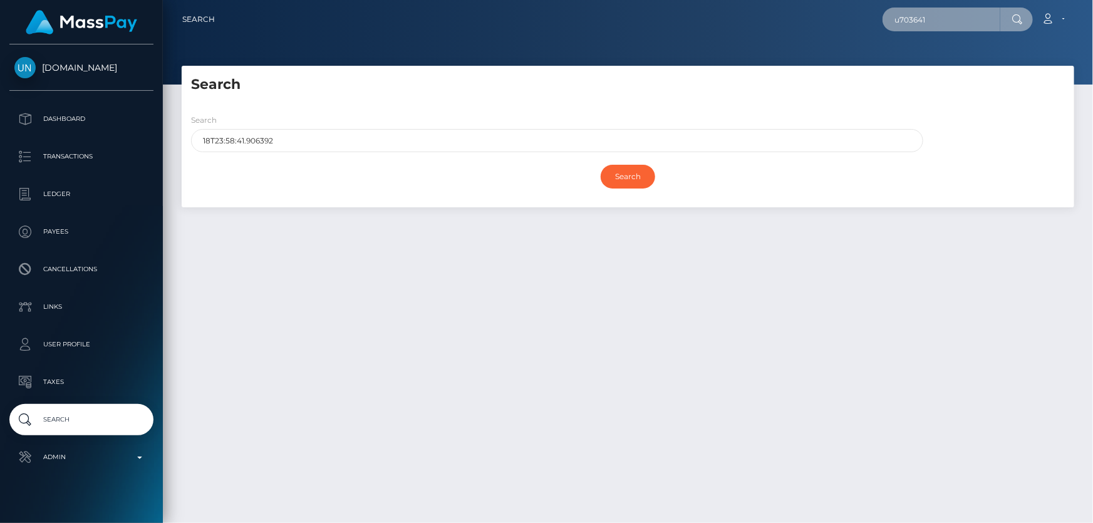
type input "u703641"
drag, startPoint x: 299, startPoint y: 138, endPoint x: 180, endPoint y: 156, distance: 119.8
click at [180, 156] on div "Search Search 18T23:58:41.906392 Search Payouts - 0 results Payee Name" at bounding box center [628, 143] width 912 height 154
paste input "MOHAMED HESHAM AHMED MAHER ALY"
click at [601, 165] on input "Search" at bounding box center [628, 177] width 55 height 24
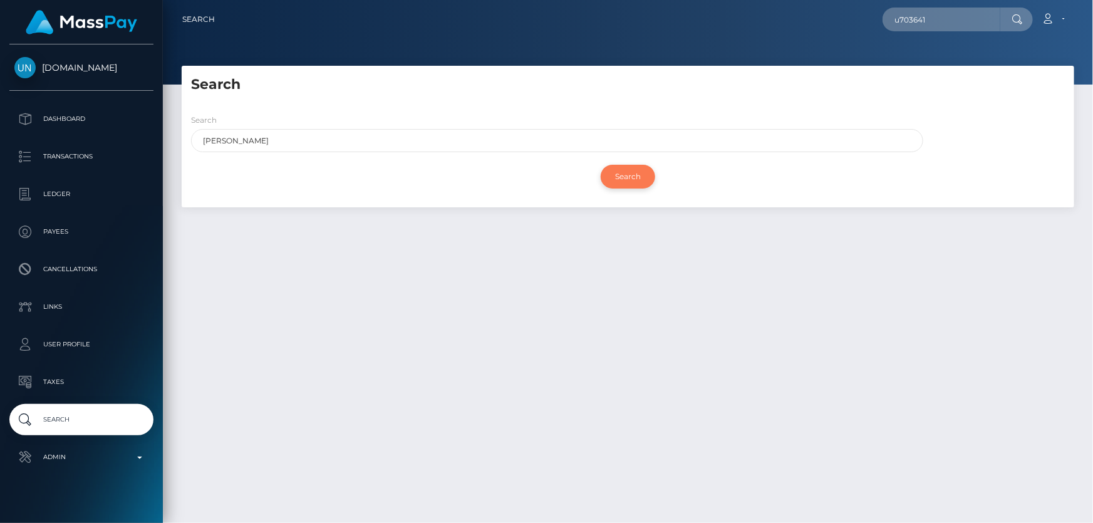
click at [618, 176] on input "Search" at bounding box center [628, 177] width 55 height 24
drag, startPoint x: 313, startPoint y: 140, endPoint x: 251, endPoint y: 137, distance: 62.1
click at [251, 137] on input "MOHAMED HESHAM AHMED MAHER ALY" at bounding box center [557, 140] width 732 height 23
click at [601, 165] on input "Search" at bounding box center [628, 177] width 55 height 24
click at [604, 165] on div "Search" at bounding box center [628, 177] width 874 height 36
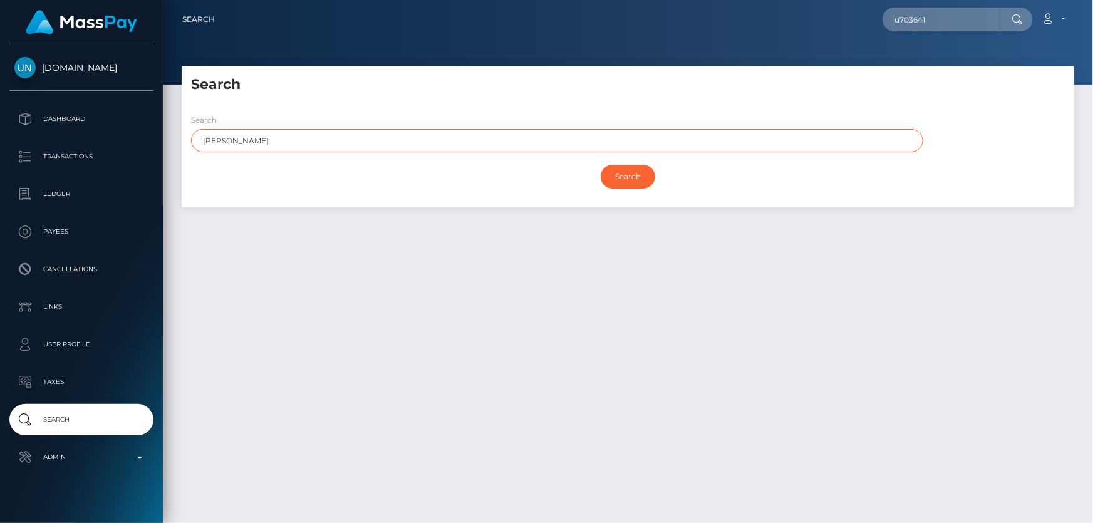
drag, startPoint x: 276, startPoint y: 140, endPoint x: 250, endPoint y: 138, distance: 25.8
click at [250, 138] on input "MOHAMED MAHER ALY" at bounding box center [557, 140] width 732 height 23
click at [601, 165] on input "Search" at bounding box center [628, 177] width 55 height 24
click at [634, 169] on input "Search" at bounding box center [628, 177] width 55 height 24
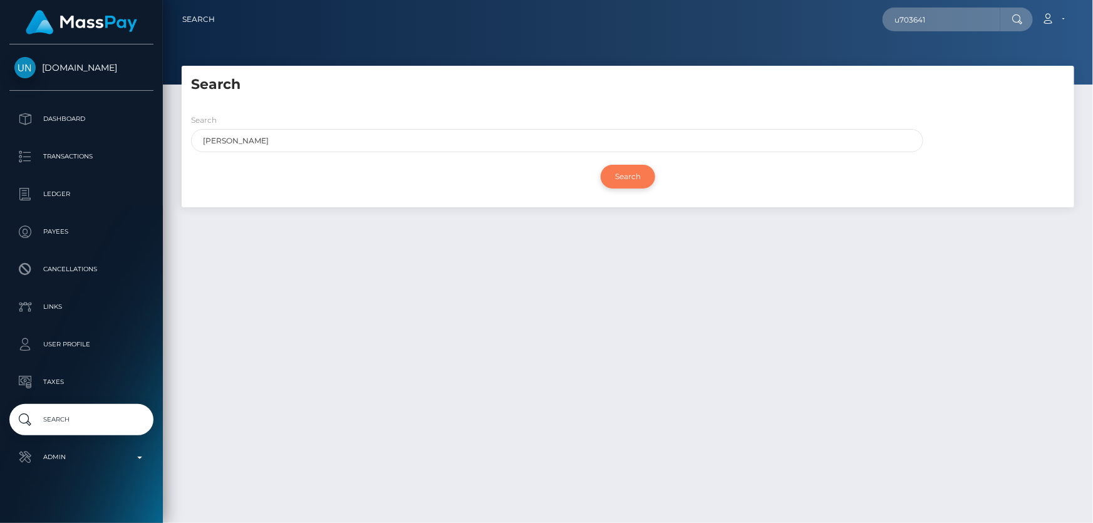
click at [633, 169] on input "Search" at bounding box center [628, 177] width 55 height 24
drag, startPoint x: 251, startPoint y: 139, endPoint x: 308, endPoint y: 138, distance: 57.7
click at [295, 140] on input "MOHAMED ALY" at bounding box center [557, 140] width 732 height 23
type input "MOHAMED"
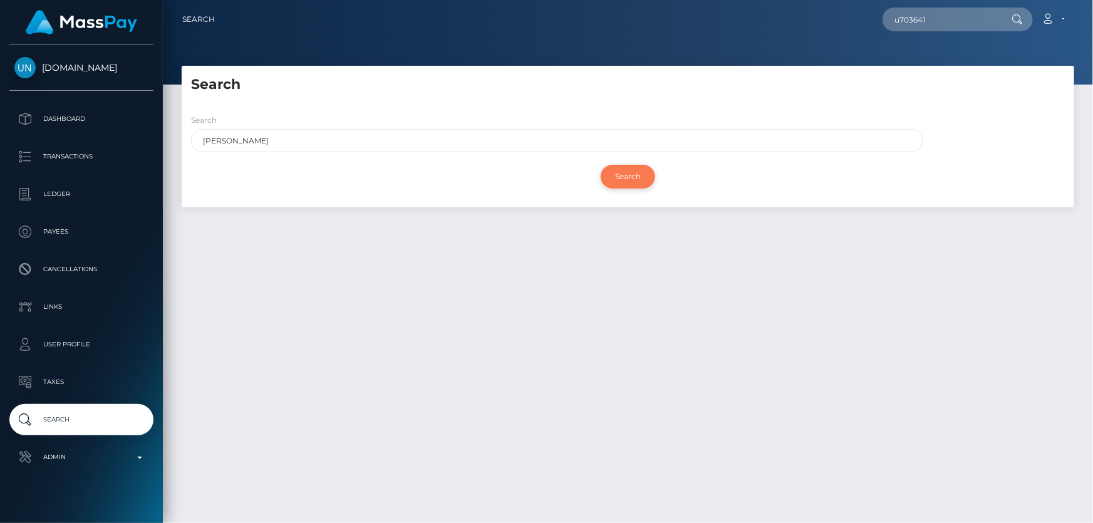
click at [611, 178] on input "Search" at bounding box center [628, 177] width 55 height 24
click at [630, 177] on input "Search" at bounding box center [628, 177] width 55 height 24
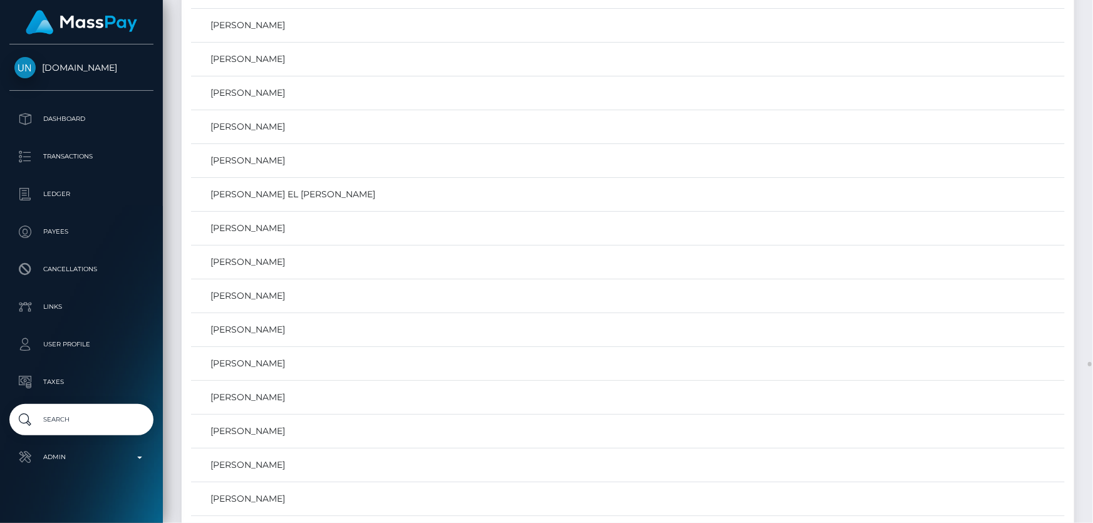
scroll to position [38458, 0]
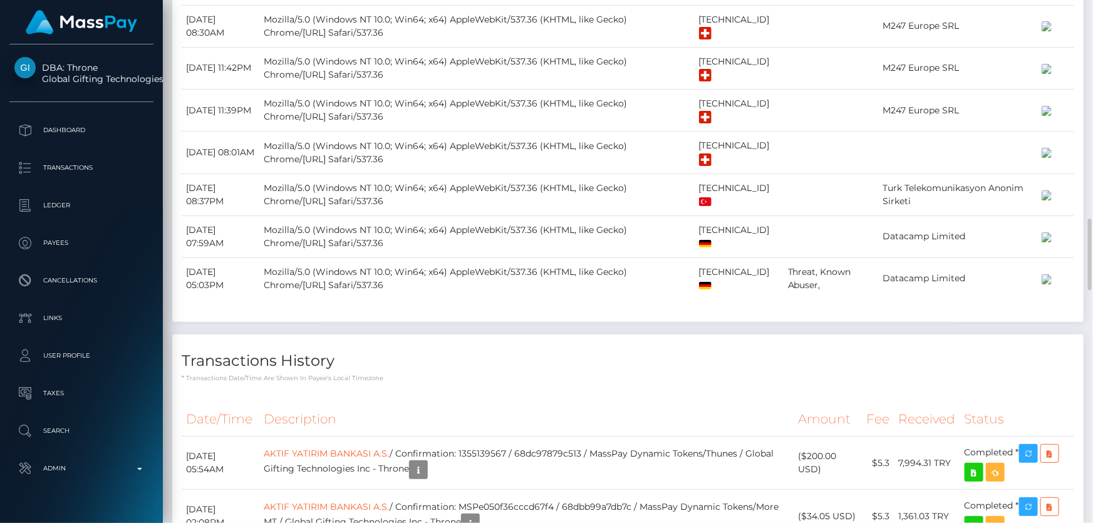
scroll to position [1480, 0]
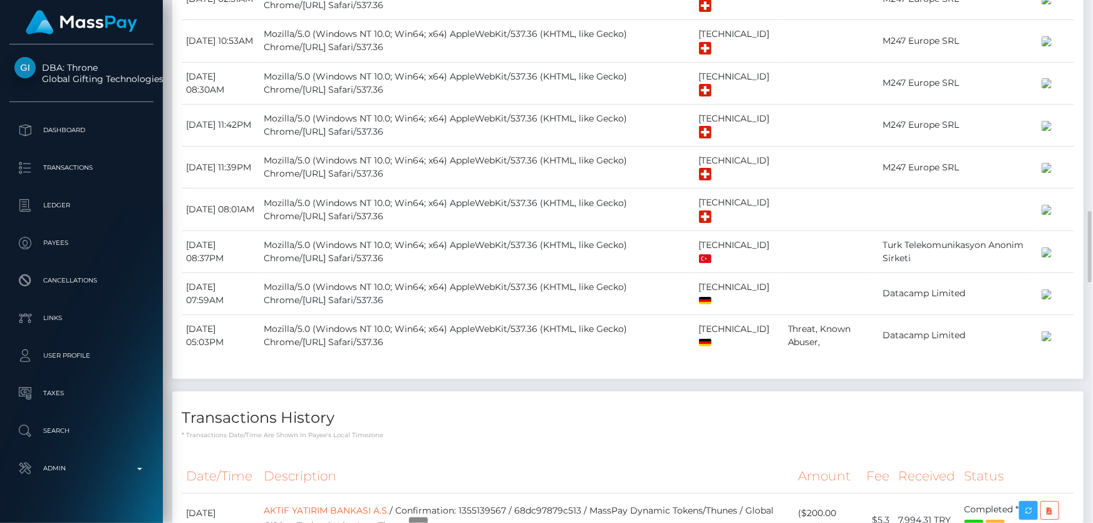
scroll to position [1765, 0]
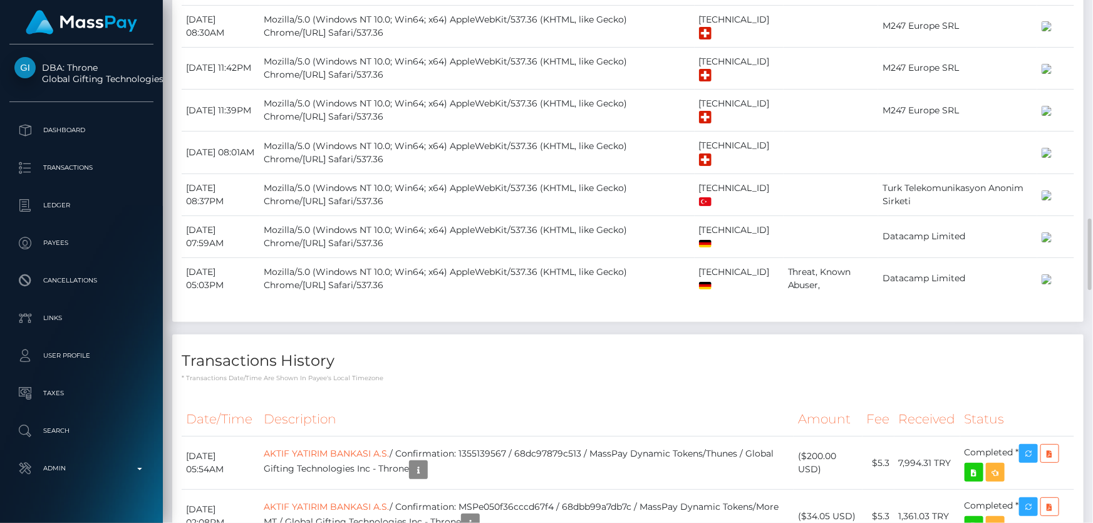
scroll to position [1822, 0]
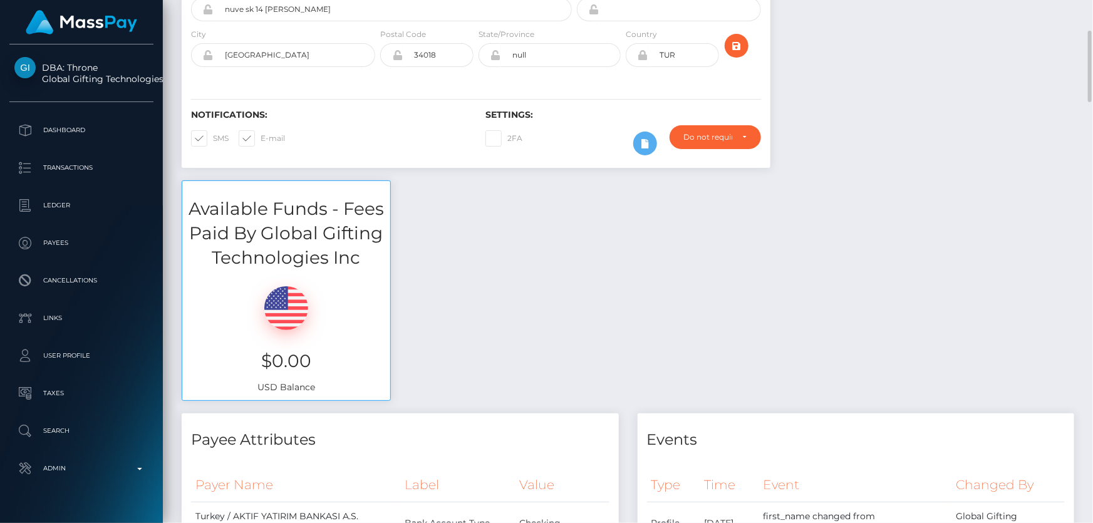
scroll to position [56, 0]
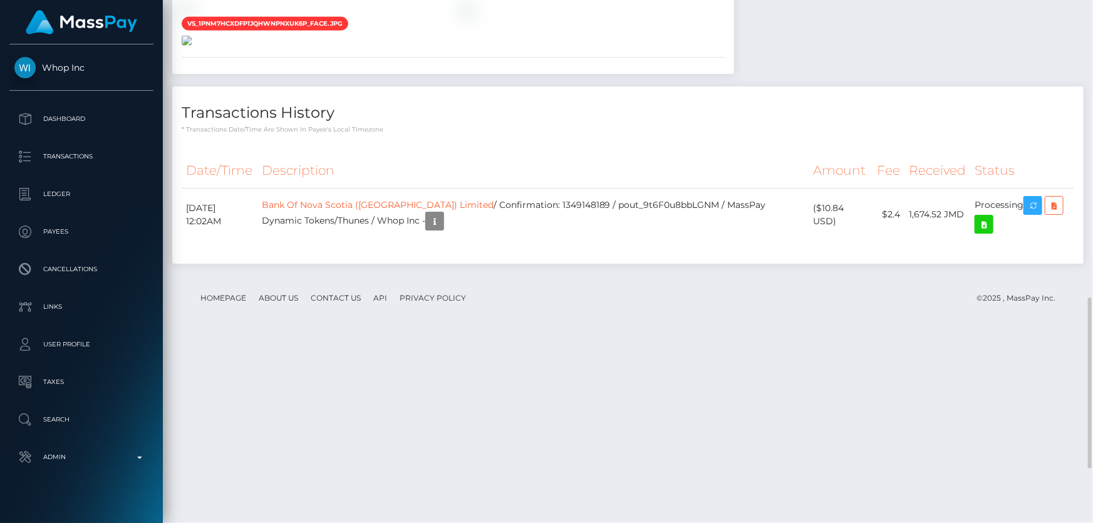
scroll to position [683, 0]
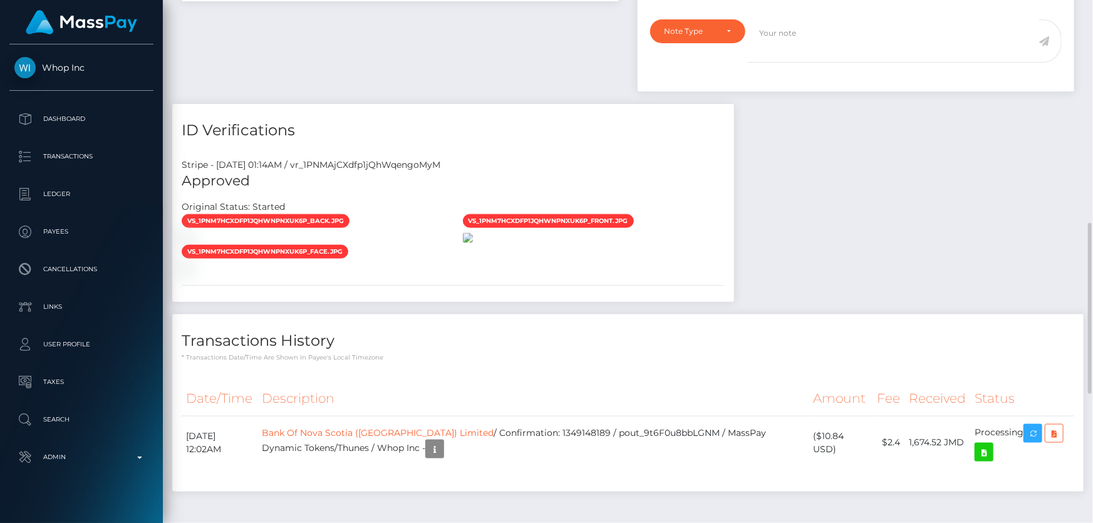
click at [473, 243] on img at bounding box center [468, 238] width 10 height 10
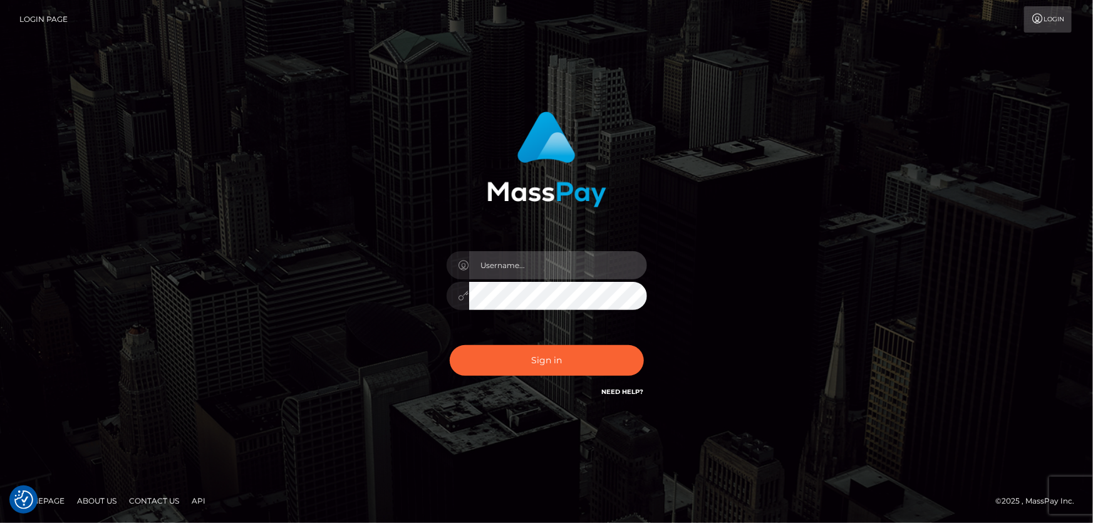
type input "[PERSON_NAME].Cirnat"
click at [644, 339] on div at bounding box center [531, 381] width 257 height 143
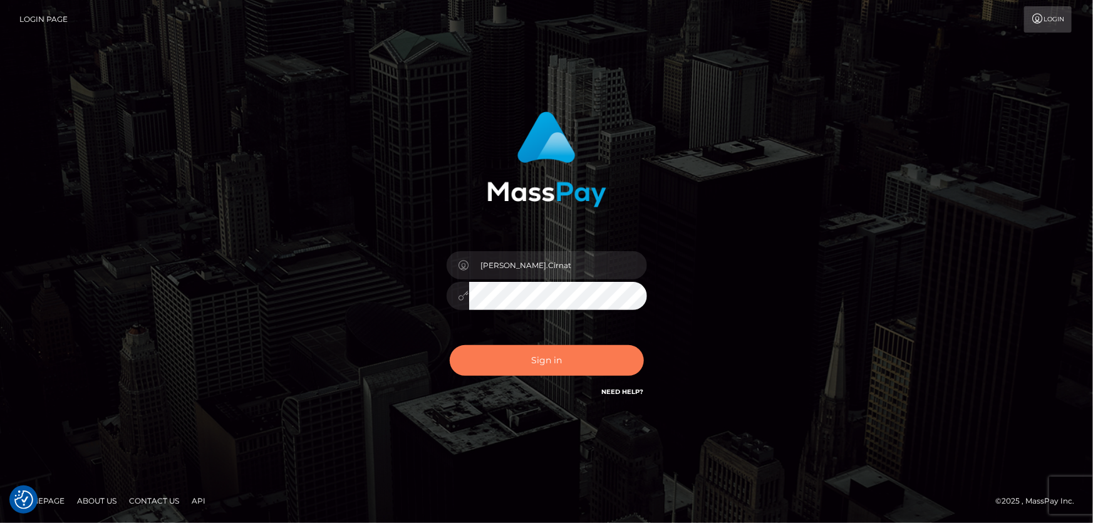
click at [539, 365] on button "Sign in" at bounding box center [547, 360] width 194 height 31
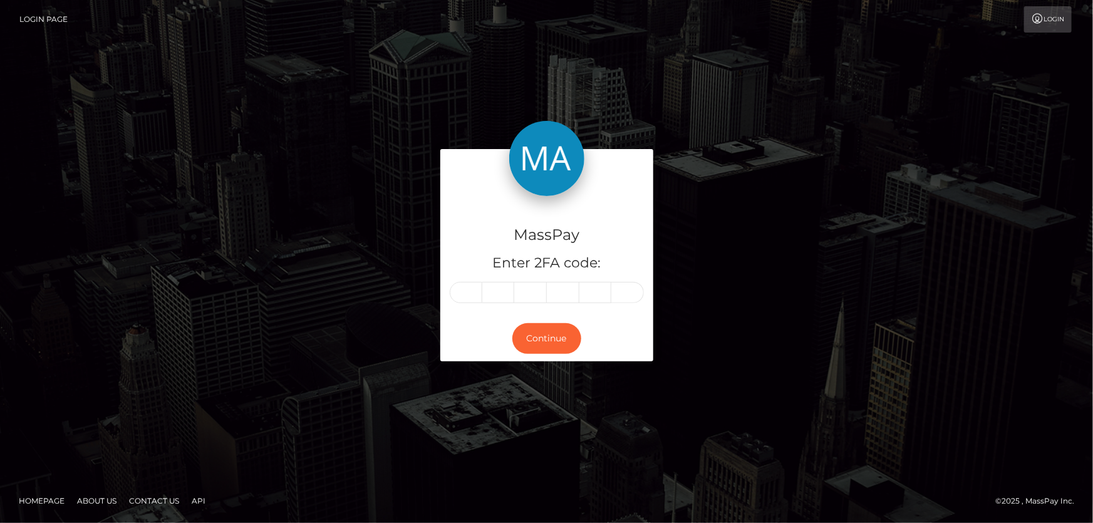
click at [458, 286] on input "text" at bounding box center [466, 292] width 33 height 21
type input "5"
type input "3"
type input "4"
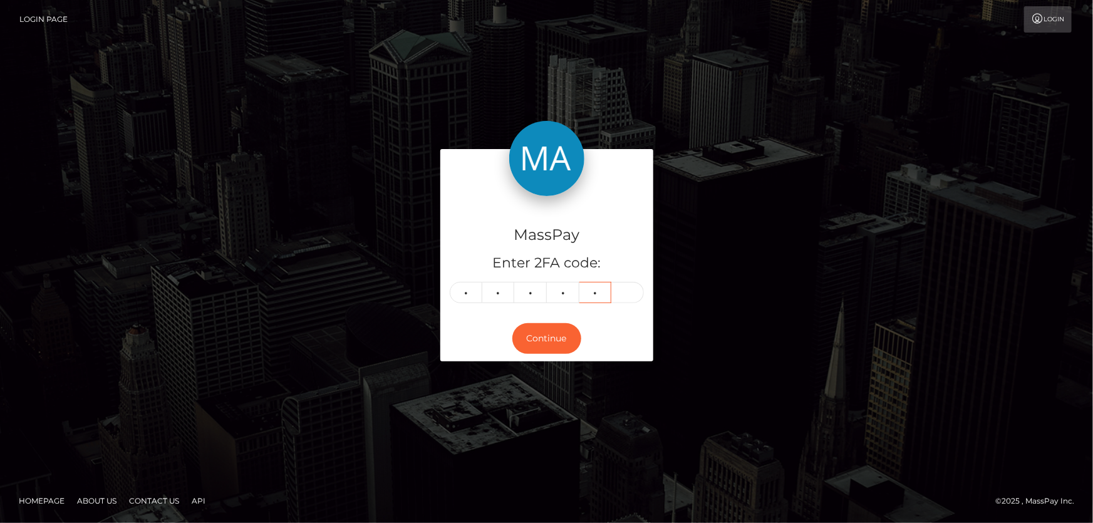
type input "2"
type input "9"
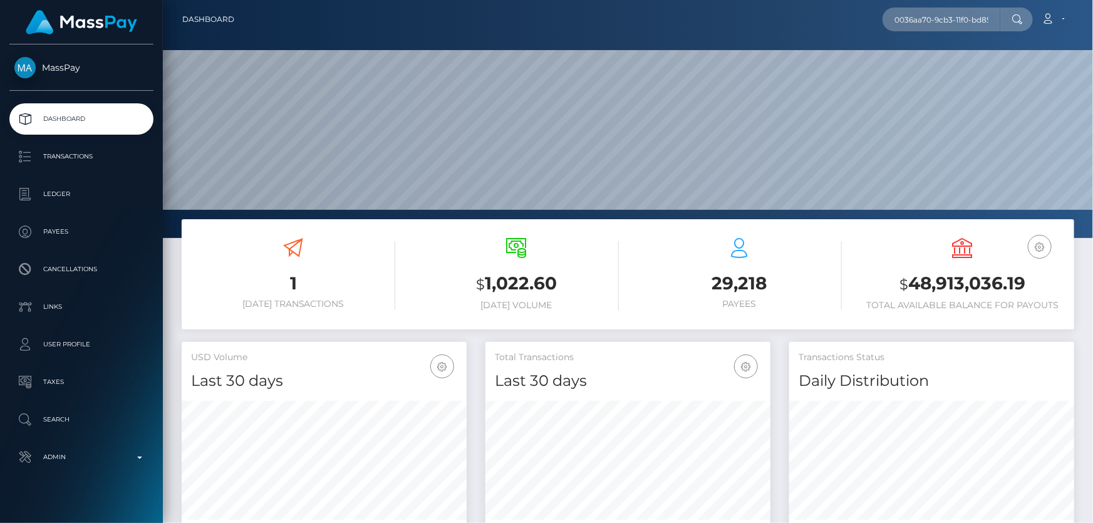
scroll to position [222, 284]
type input "0036aa70-9cb3-11f0-bd85-0694aced620b"
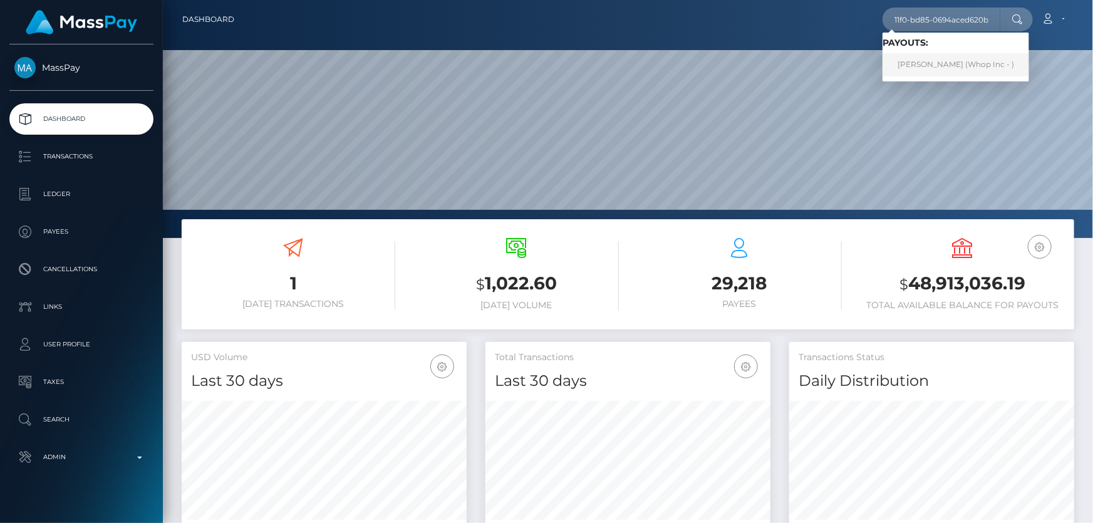
click at [934, 66] on link "EIRIK EKELAND SYVERTSEN (Whop Inc - )" at bounding box center [956, 64] width 147 height 23
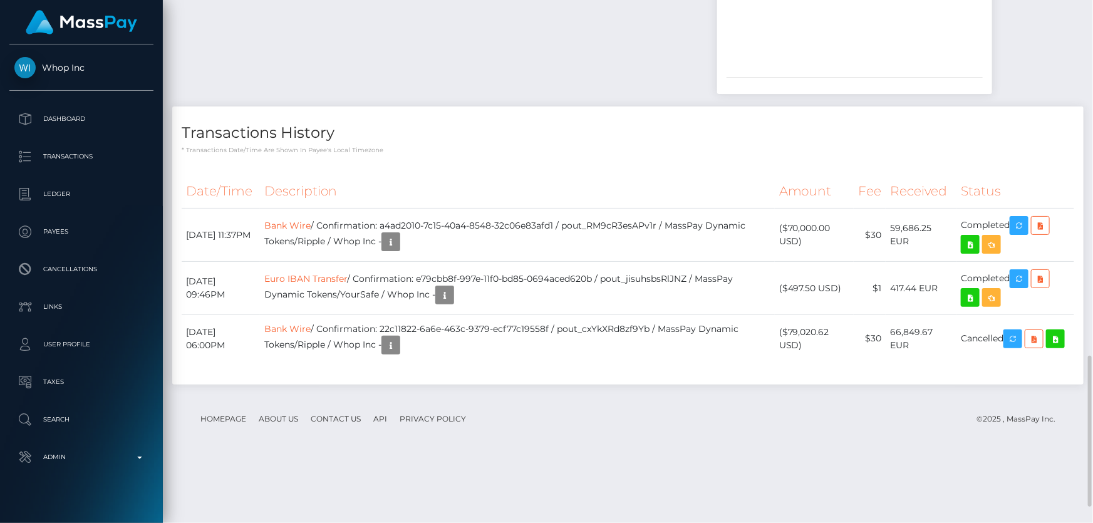
scroll to position [1288, 0]
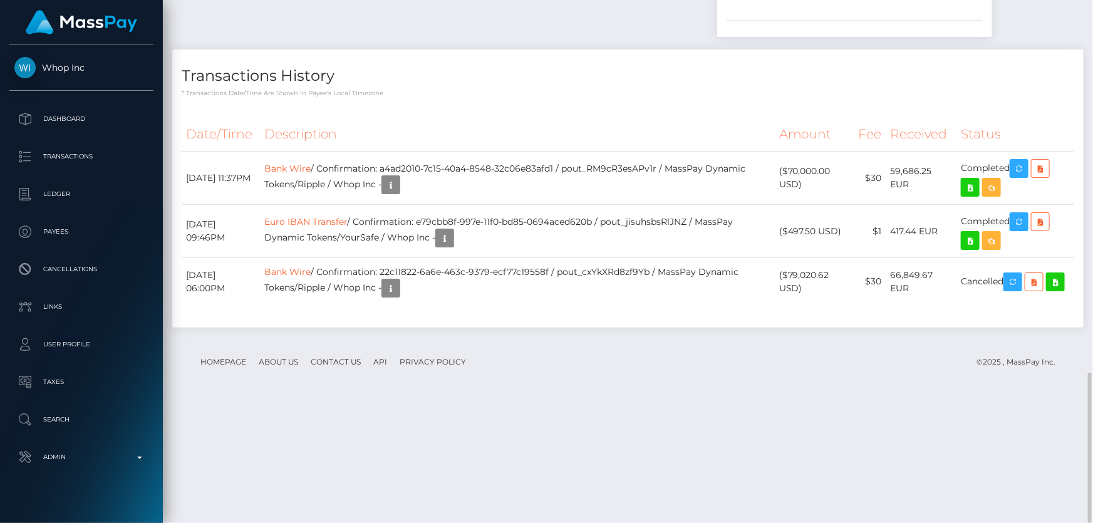
click at [641, 384] on footer "Homepage About Us Contact Us API Privacy Policy © 2025 , MassPay Inc." at bounding box center [628, 362] width 893 height 44
